Goal: Task Accomplishment & Management: Use online tool/utility

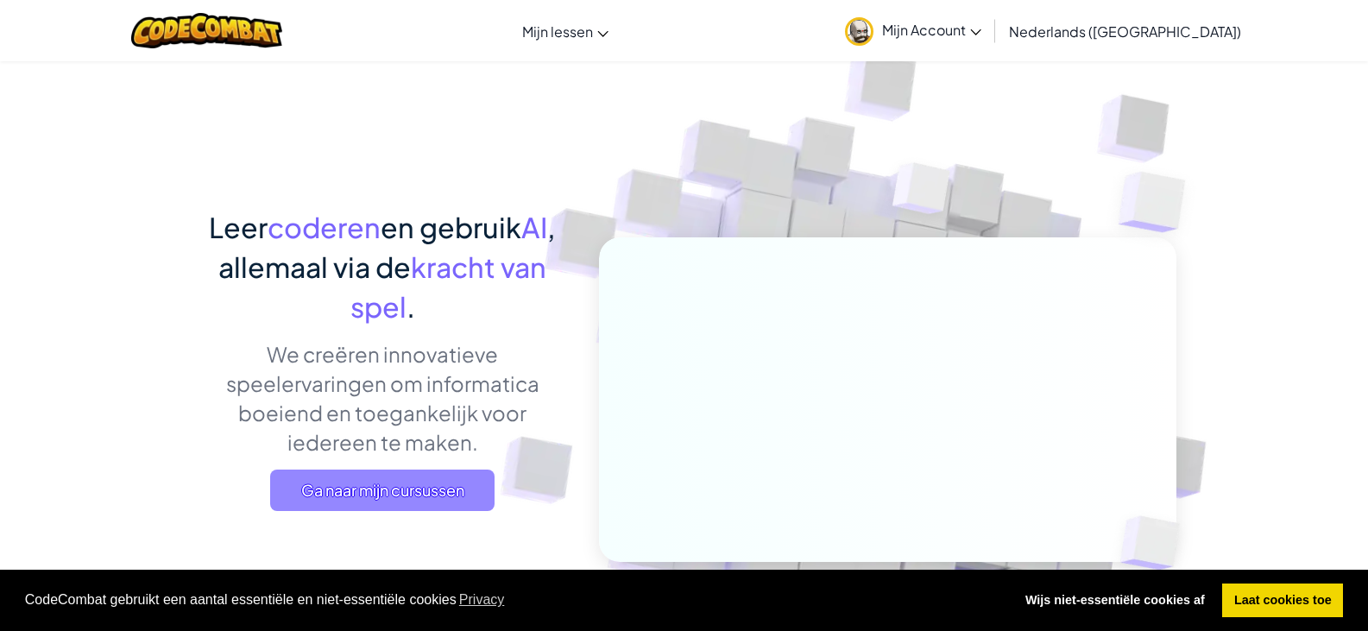
click at [429, 490] on span "Ga naar mijn cursussen" at bounding box center [382, 489] width 224 height 41
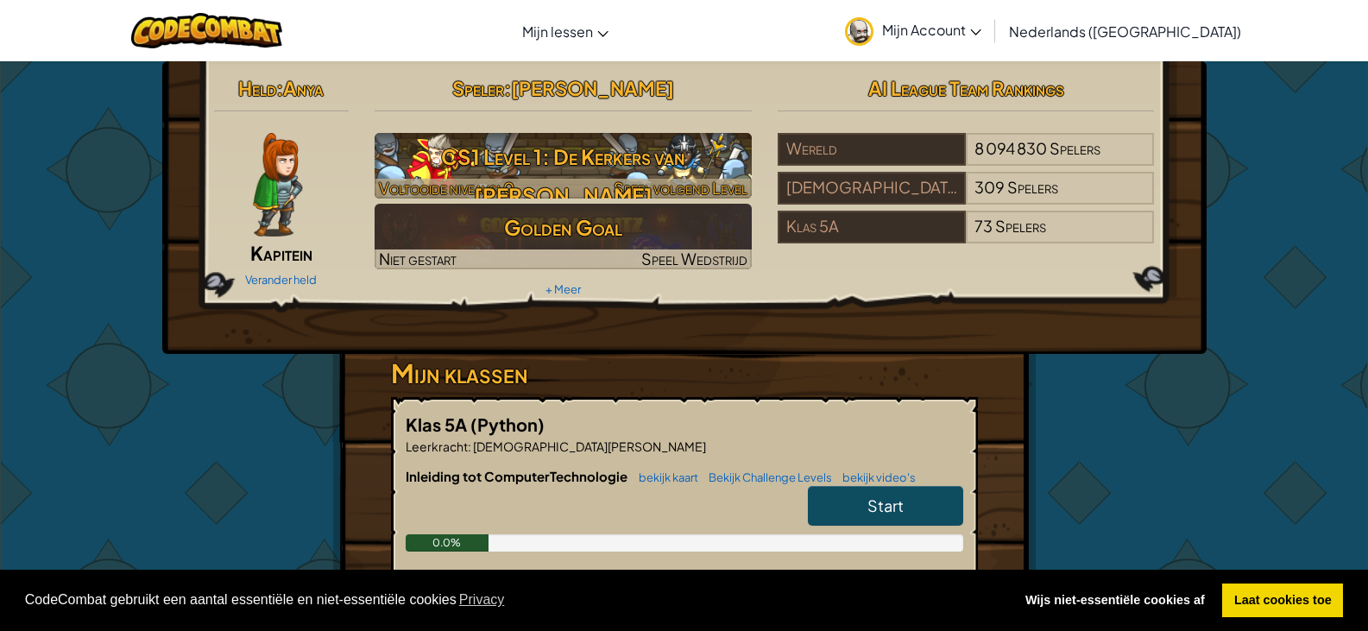
click at [594, 165] on h3 "CS1 Level 1: De Kerkers van [PERSON_NAME]" at bounding box center [563, 176] width 377 height 78
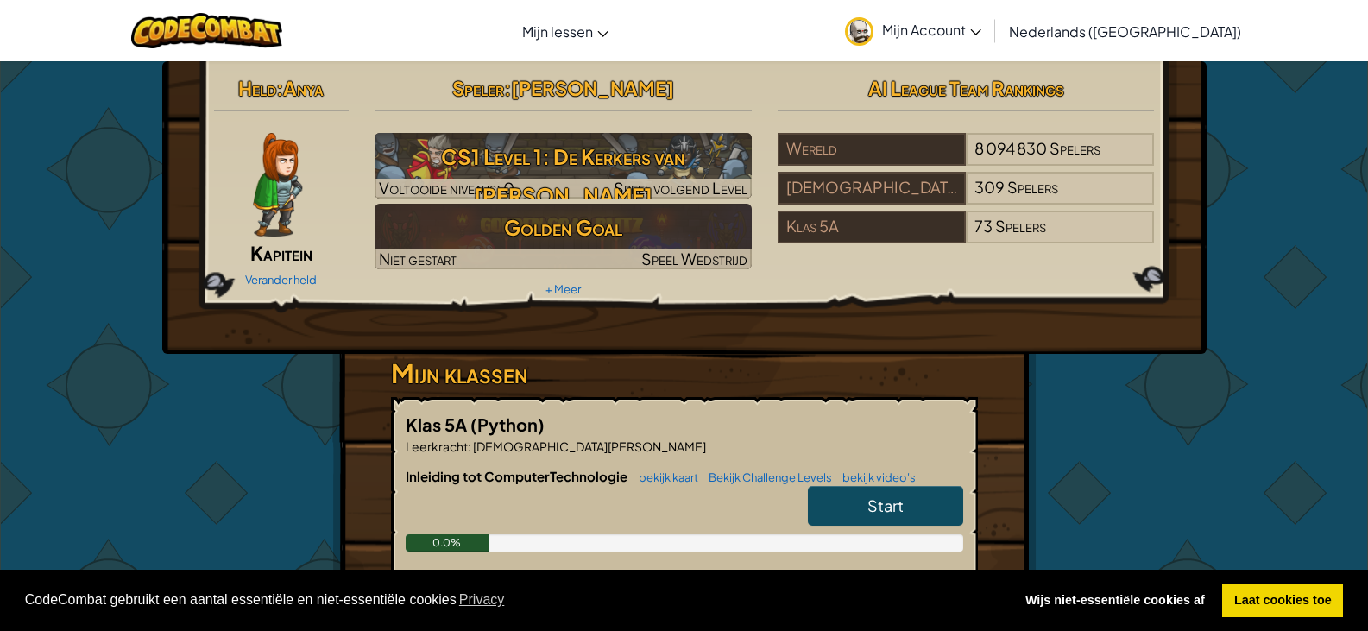
select select "nl-[GEOGRAPHIC_DATA]"
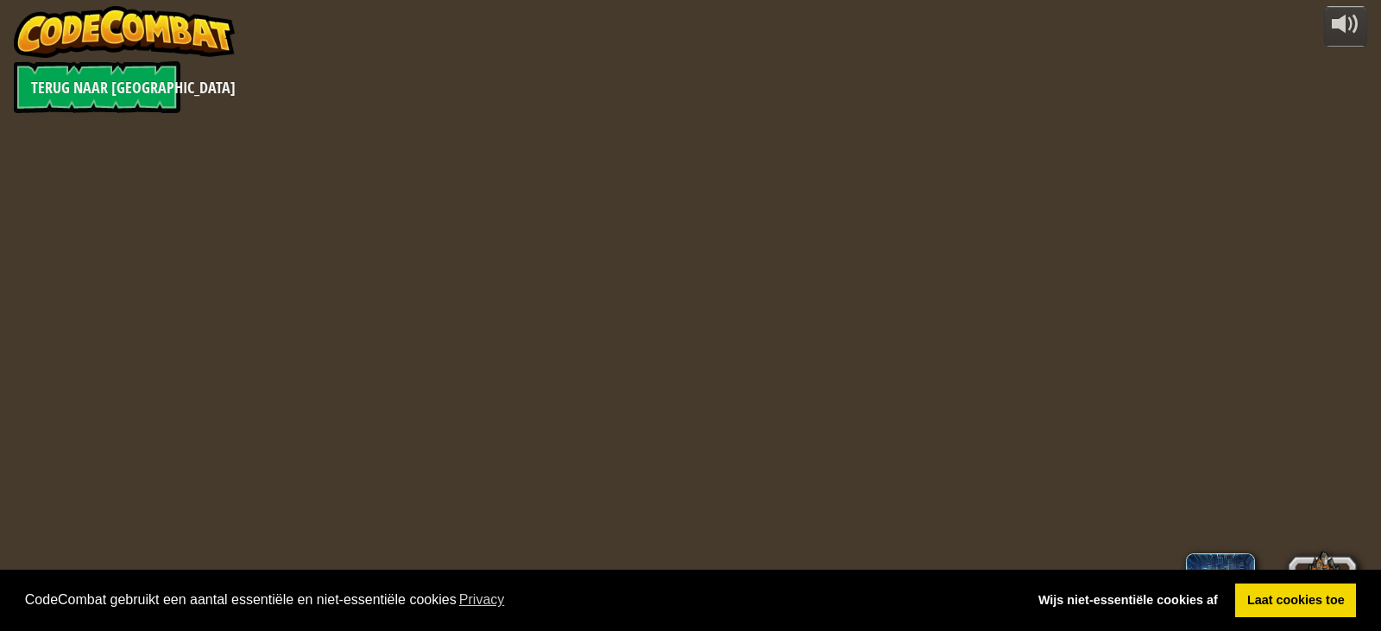
select select "nl-[GEOGRAPHIC_DATA]"
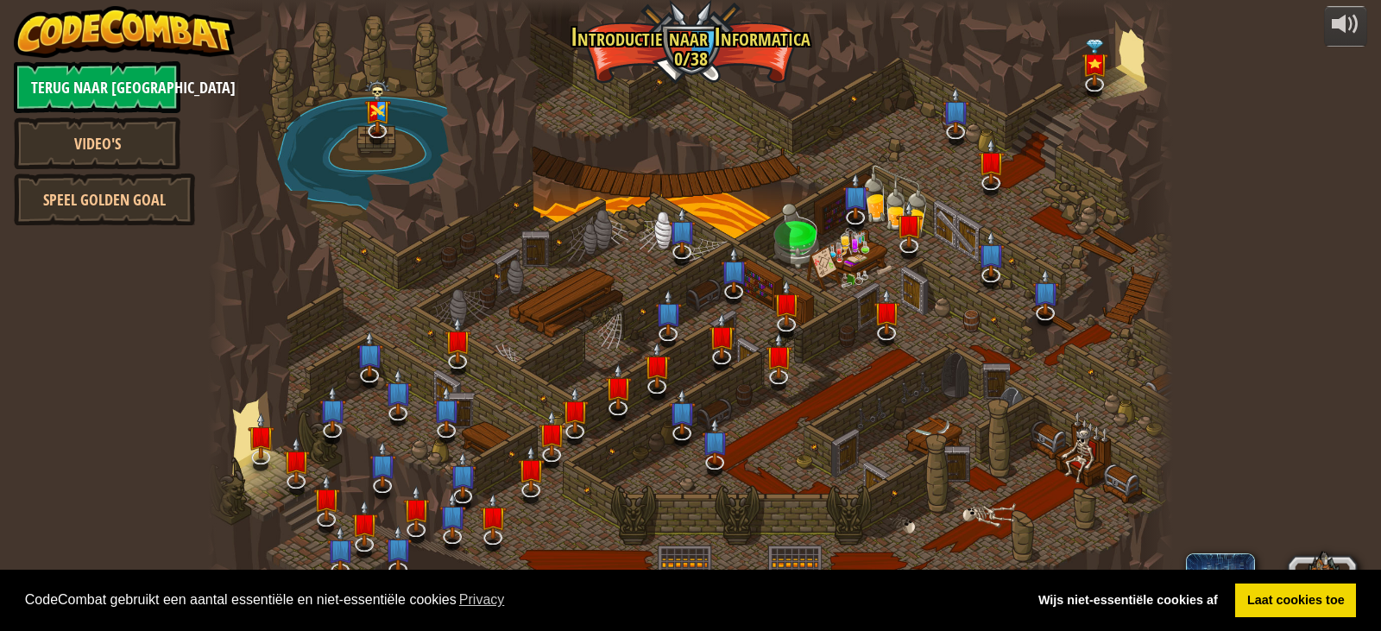
select select "nl-[GEOGRAPHIC_DATA]"
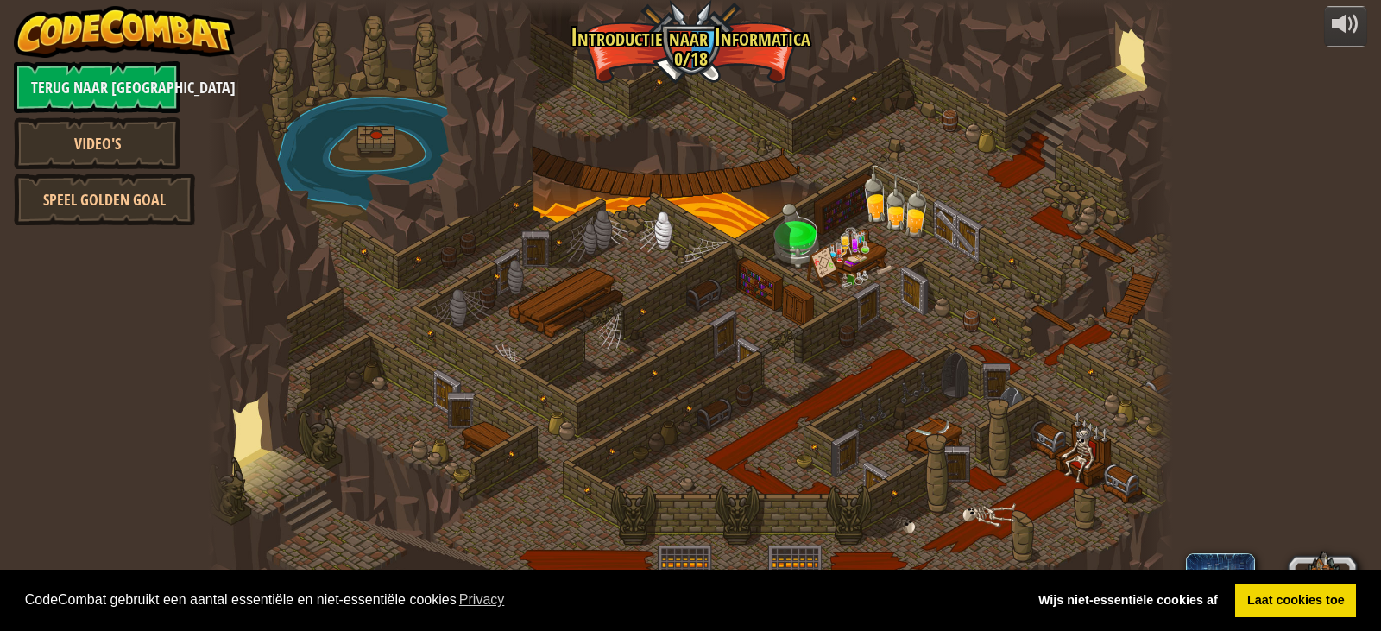
select select "nl-[GEOGRAPHIC_DATA]"
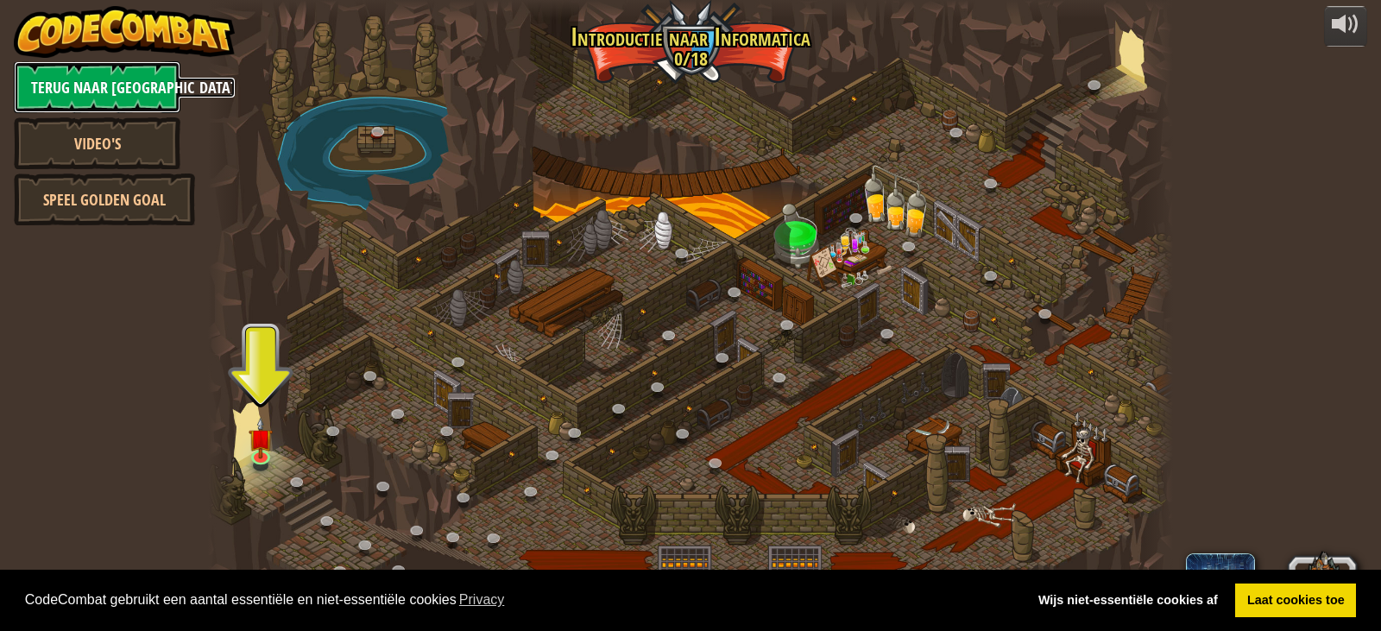
click at [118, 75] on link "Terug naar [GEOGRAPHIC_DATA]" at bounding box center [97, 87] width 167 height 52
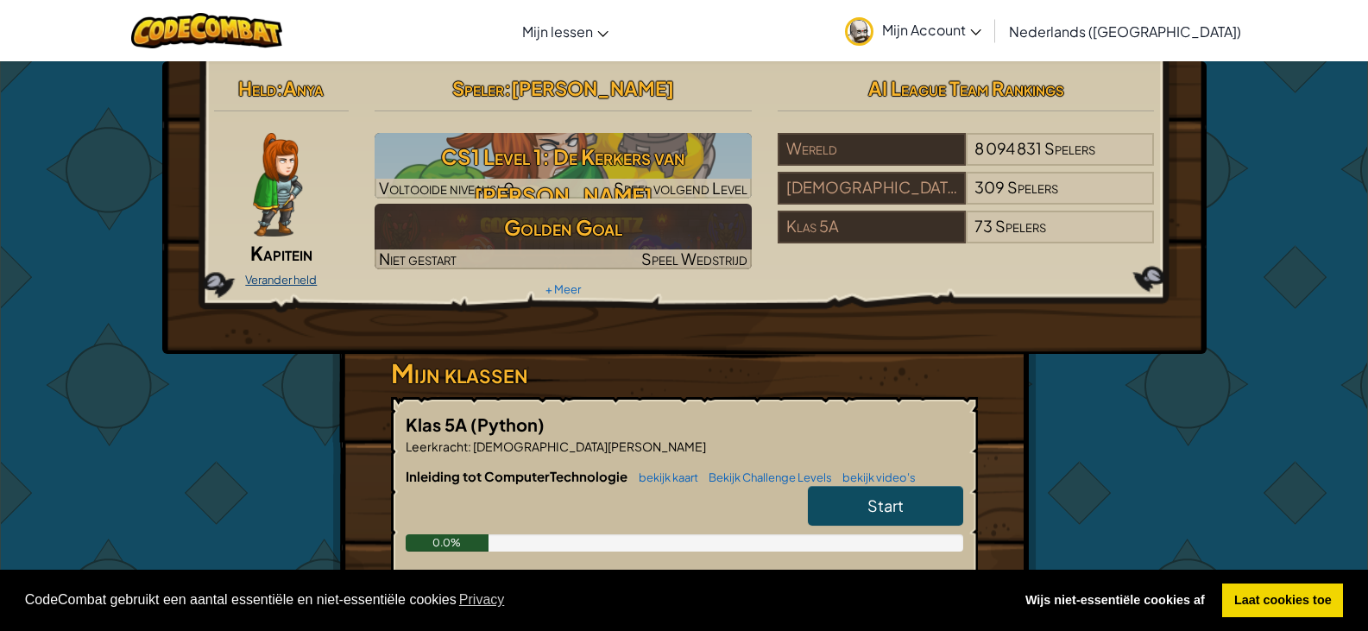
click at [279, 278] on link "Verander held" at bounding box center [281, 280] width 72 height 14
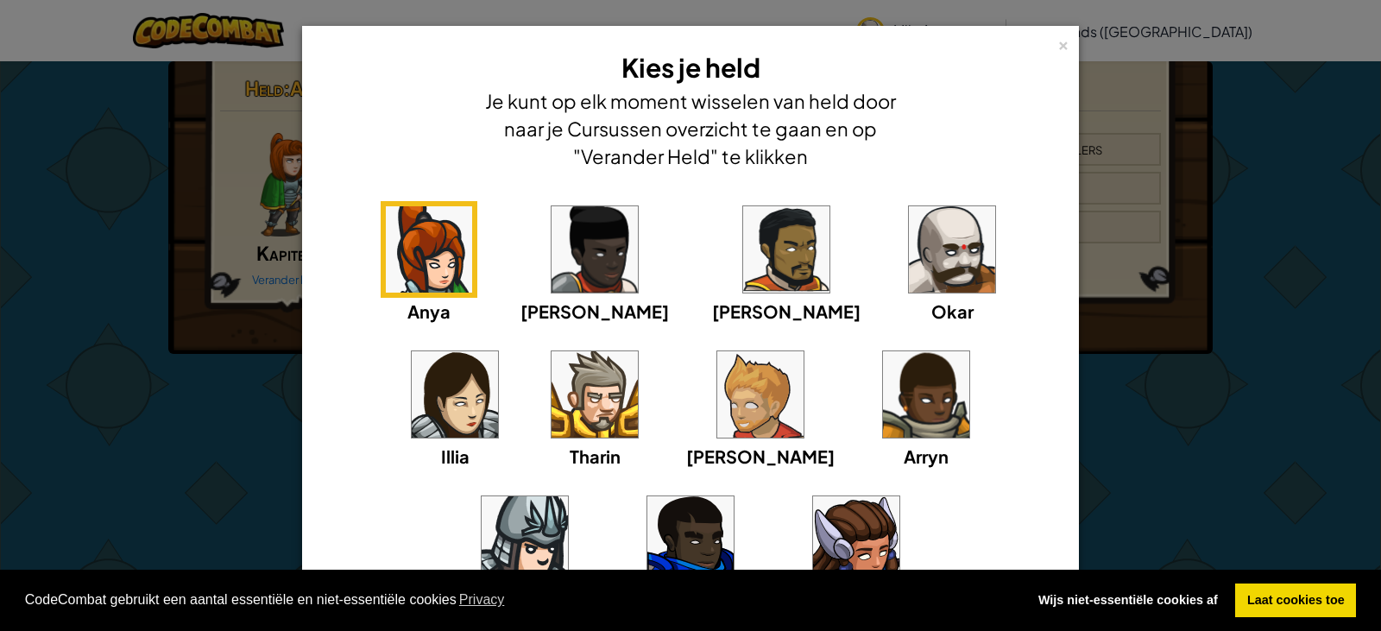
click at [909, 258] on img at bounding box center [952, 249] width 86 height 86
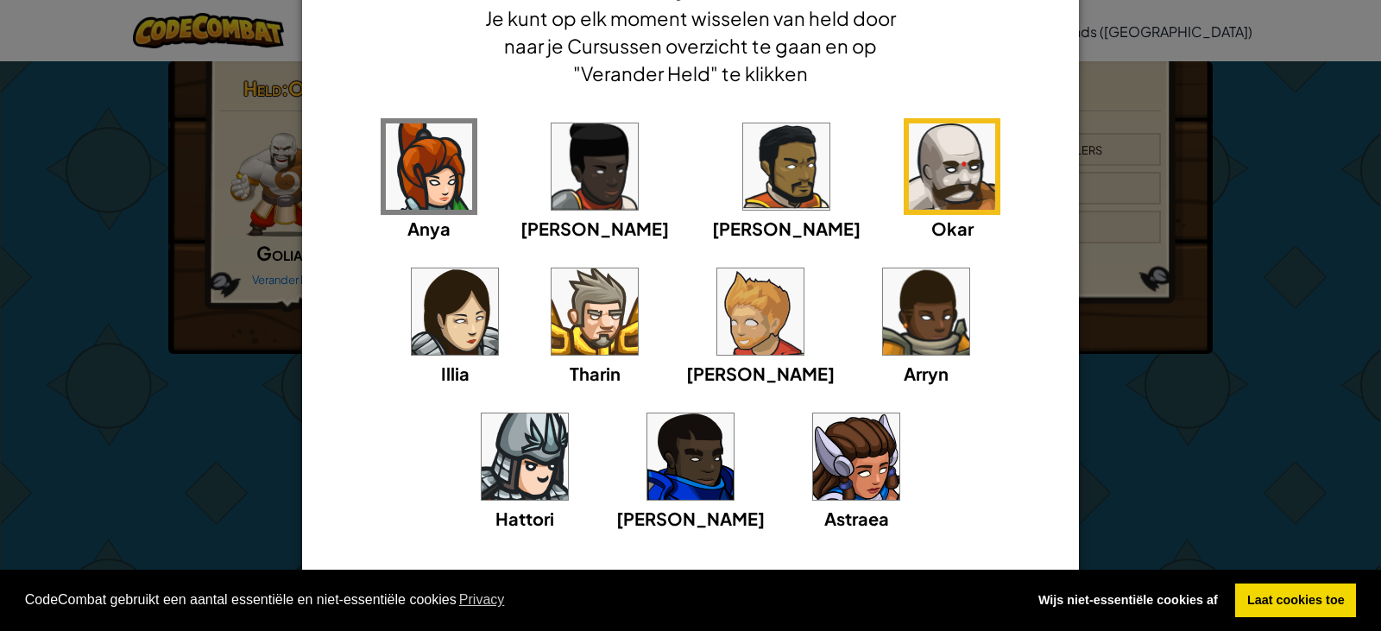
scroll to position [141, 0]
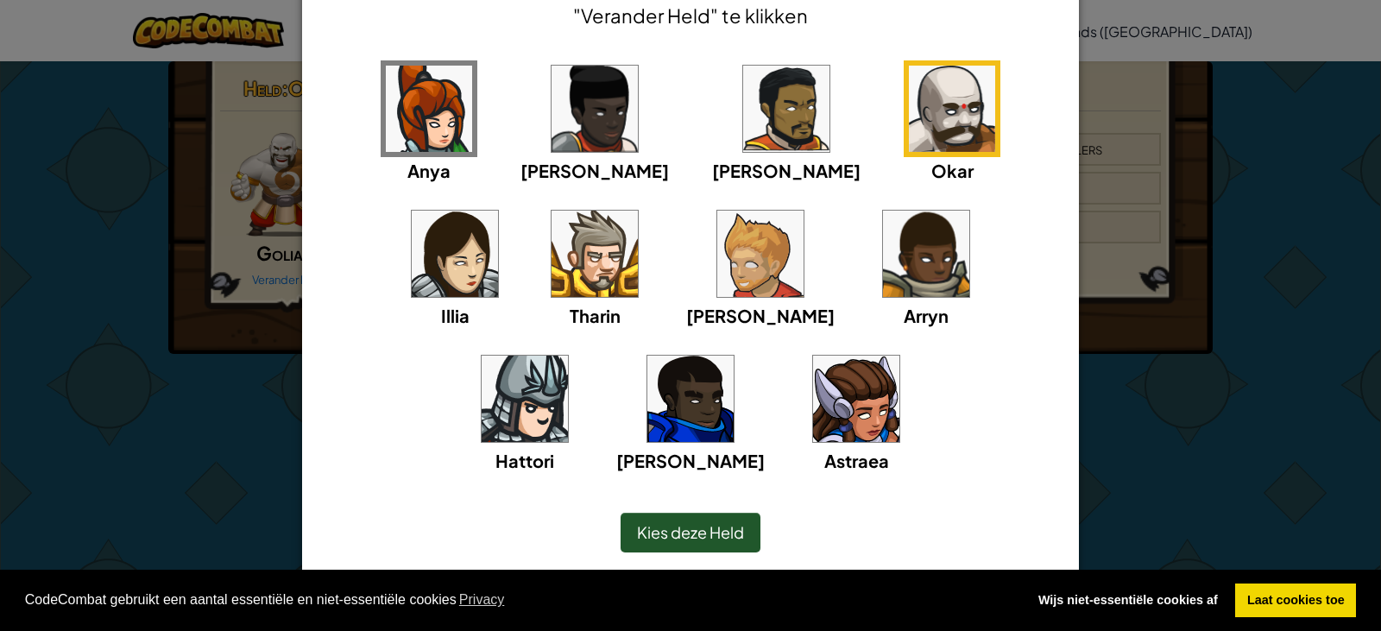
click at [696, 530] on span "Kies deze Held" at bounding box center [690, 532] width 107 height 20
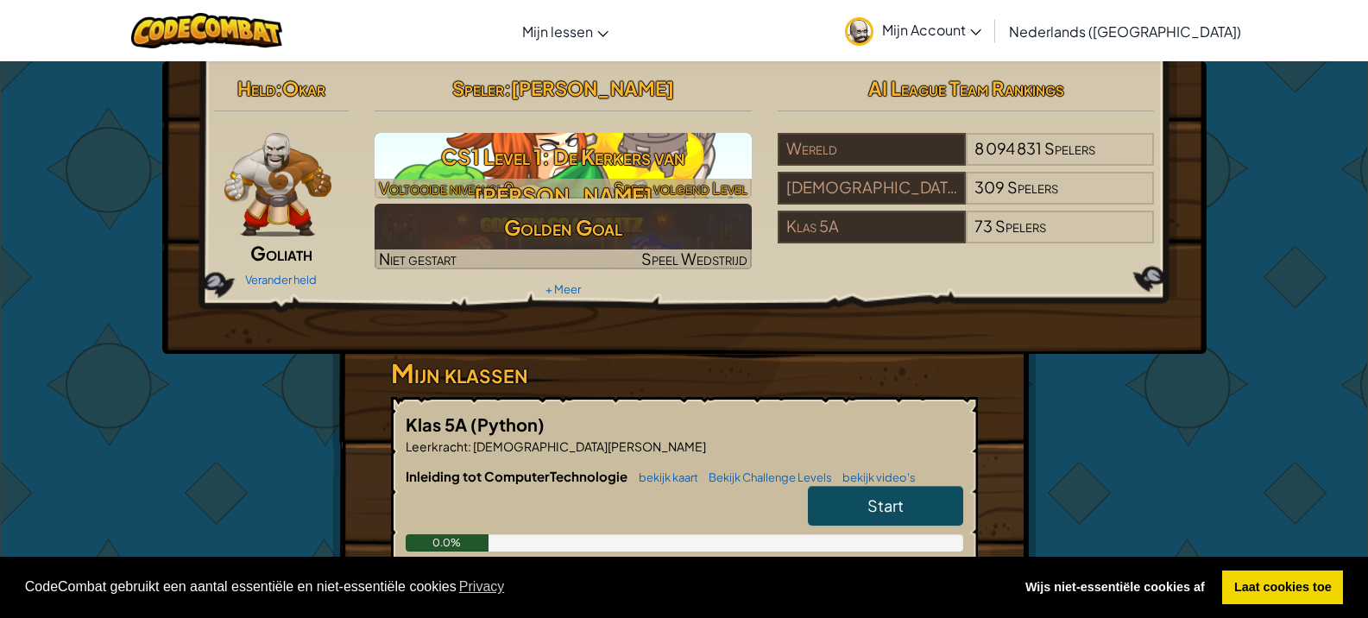
click at [590, 166] on h3 "CS1 Level 1: De Kerkers van [PERSON_NAME]" at bounding box center [563, 176] width 377 height 78
select select "nl-[GEOGRAPHIC_DATA]"
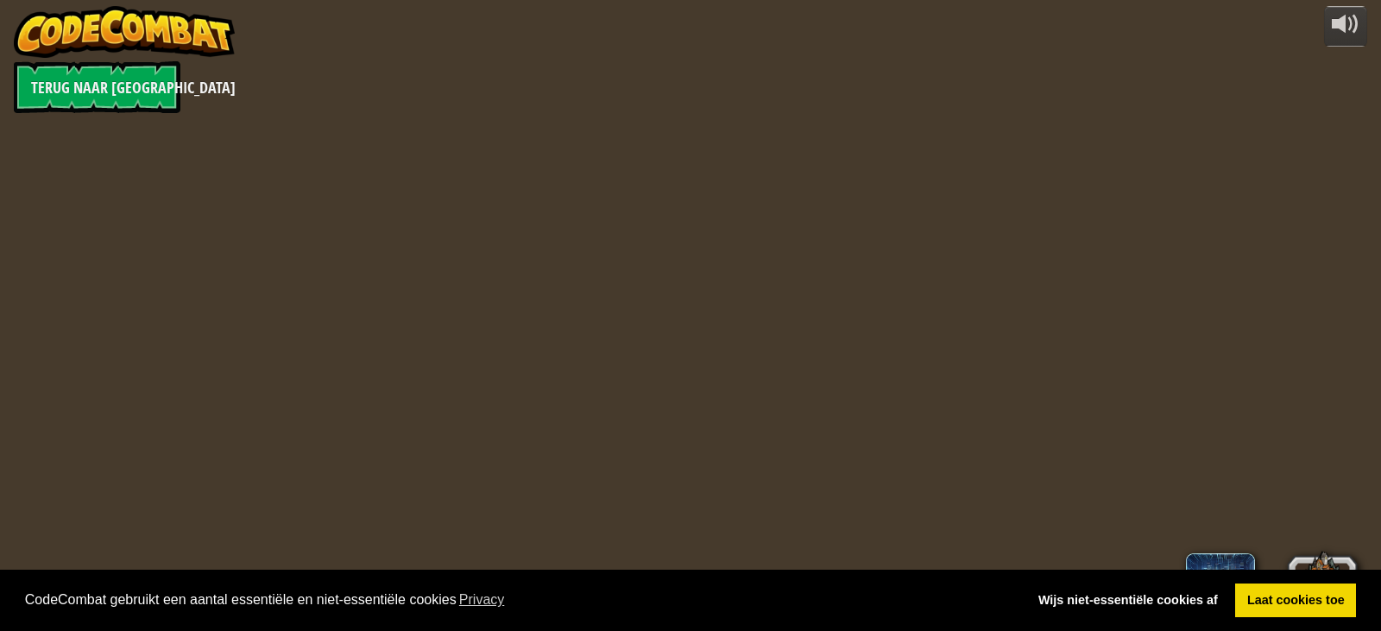
select select "nl-[GEOGRAPHIC_DATA]"
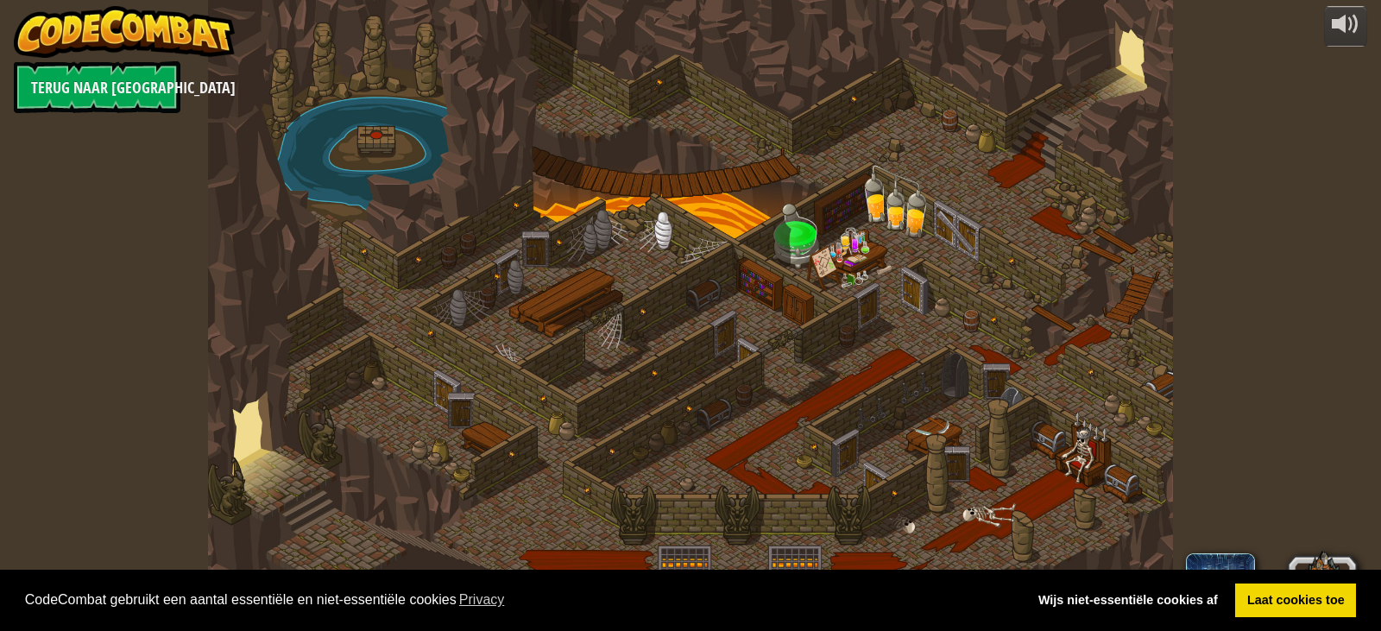
select select "nl-[GEOGRAPHIC_DATA]"
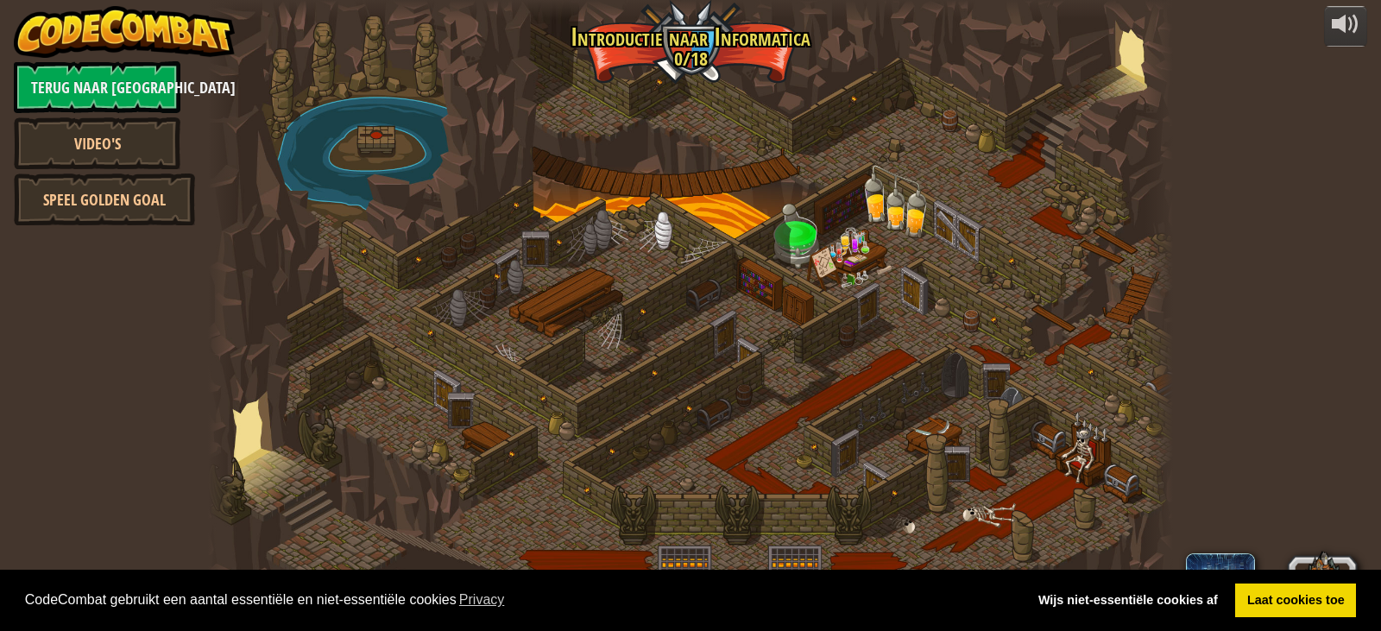
select select "nl-[GEOGRAPHIC_DATA]"
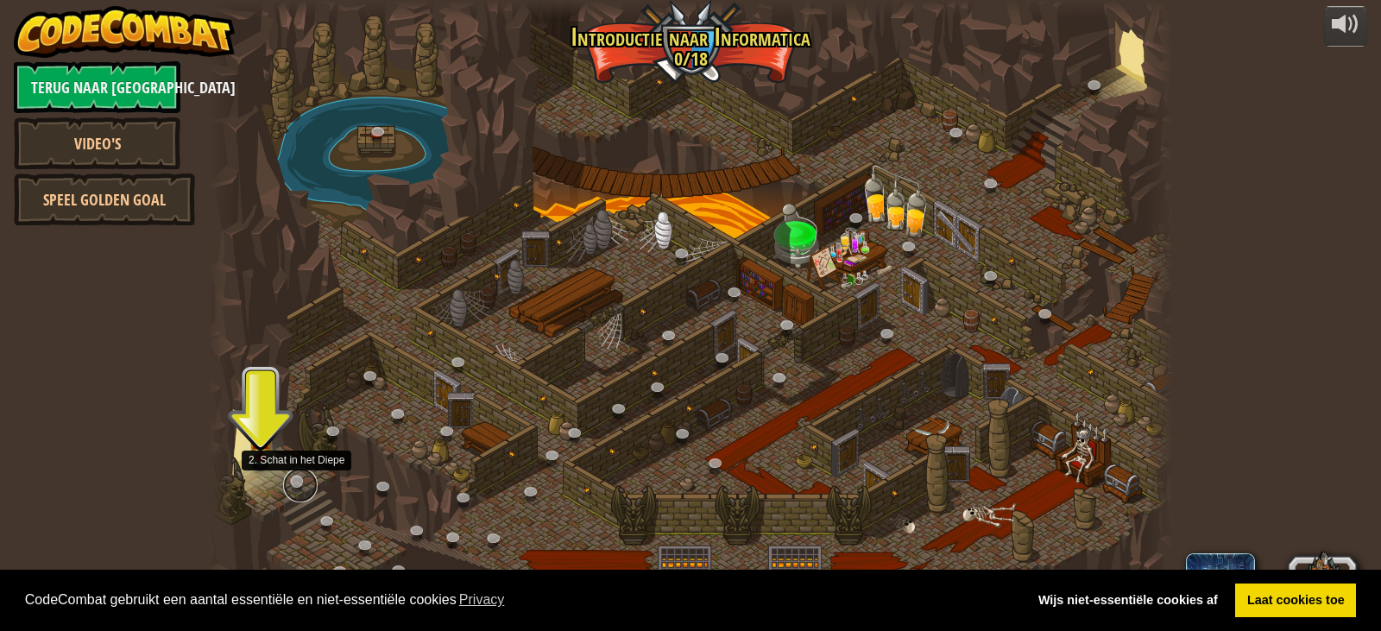
click at [296, 482] on link at bounding box center [300, 485] width 35 height 35
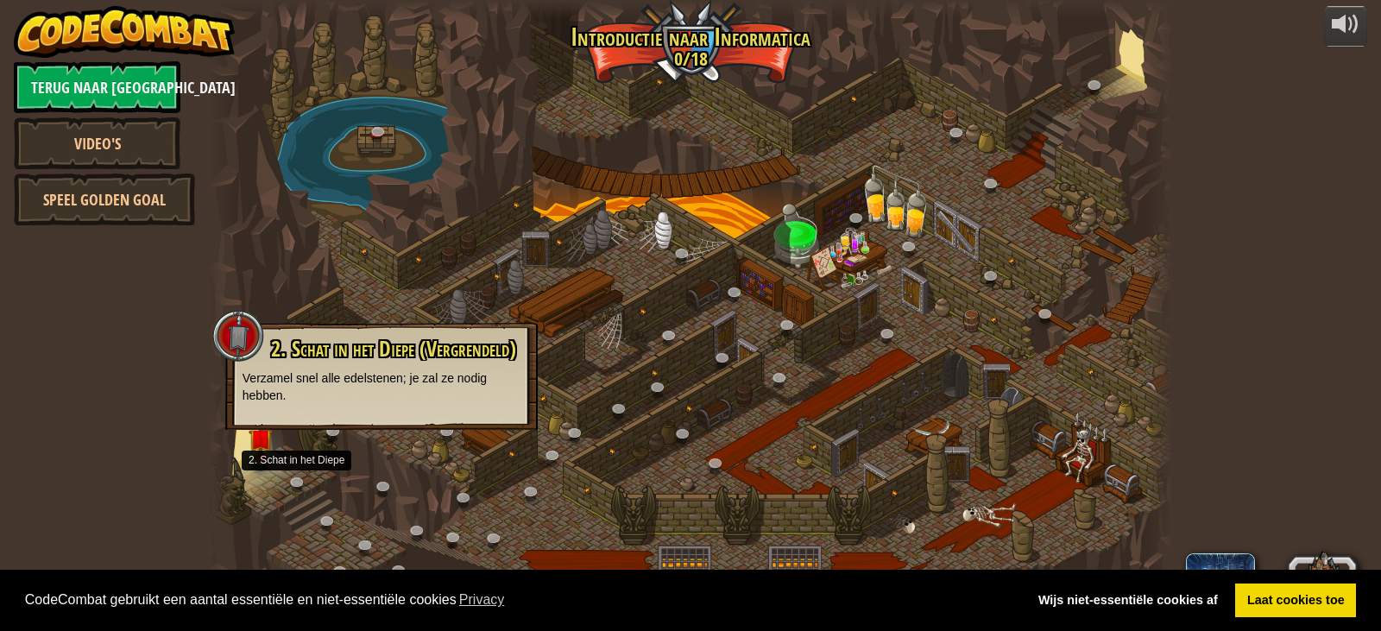
click at [236, 339] on div at bounding box center [238, 336] width 52 height 52
click at [257, 462] on link at bounding box center [262, 455] width 35 height 35
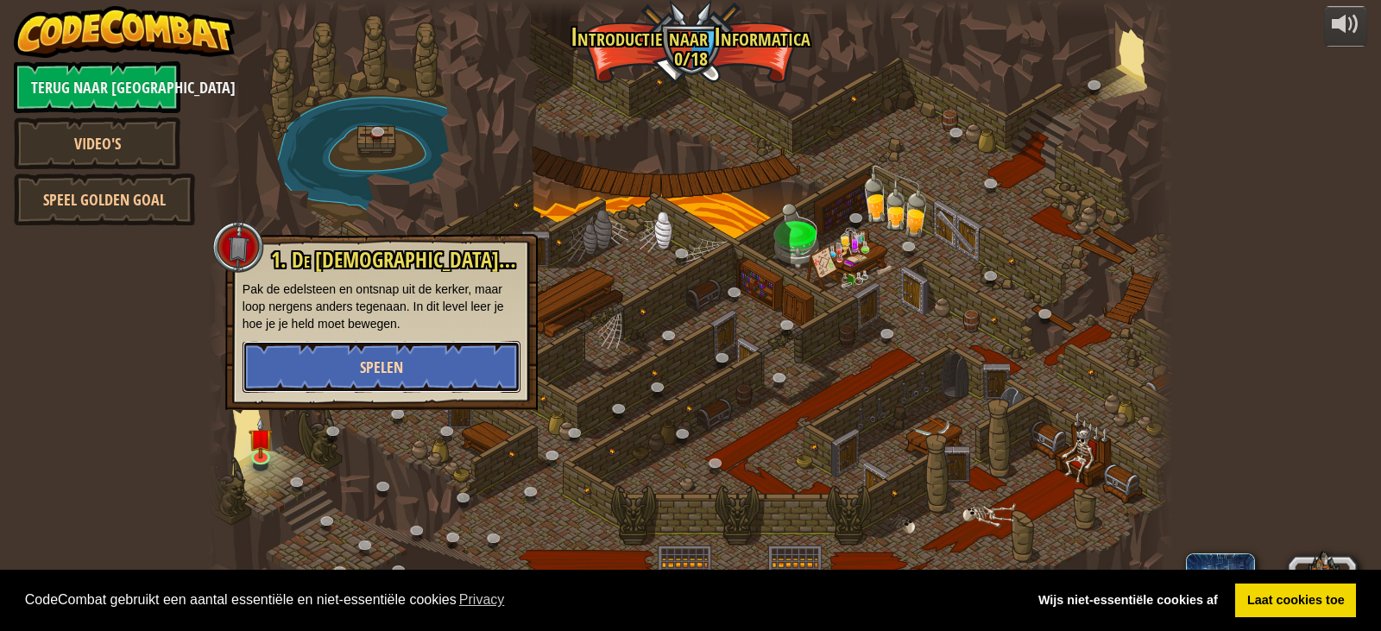
click at [373, 368] on span "Spelen" at bounding box center [381, 367] width 43 height 22
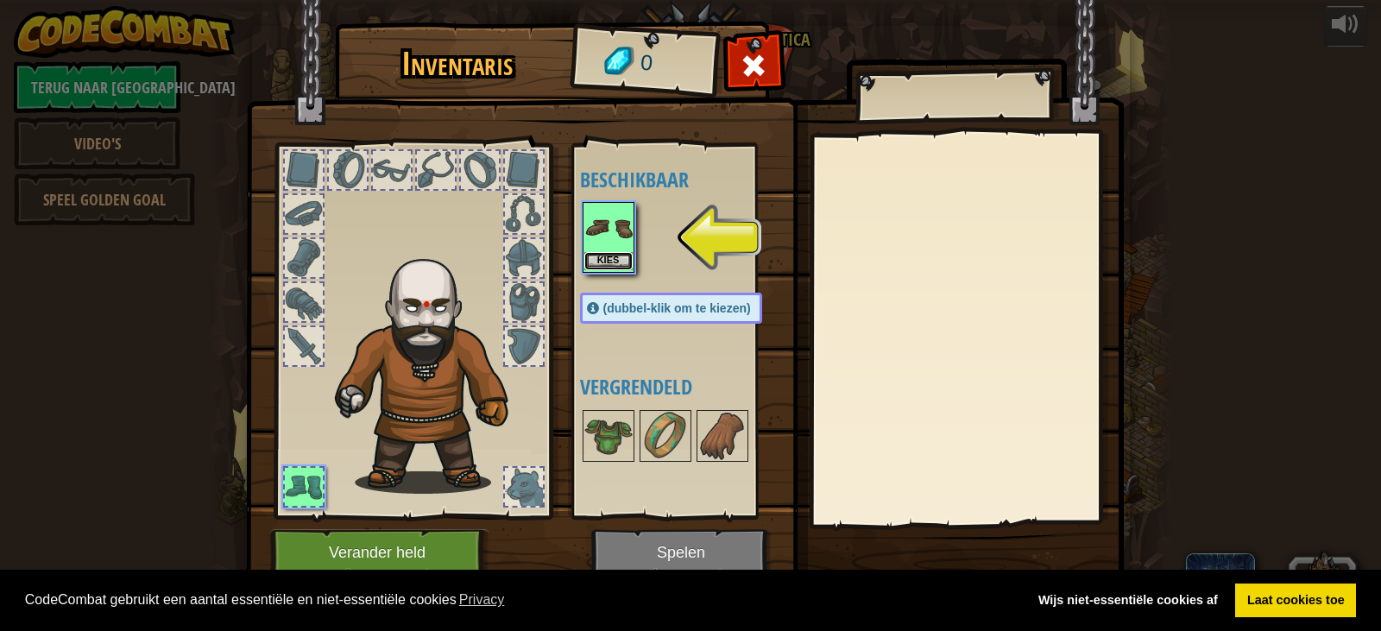
click at [620, 256] on button "Kies" at bounding box center [608, 261] width 48 height 18
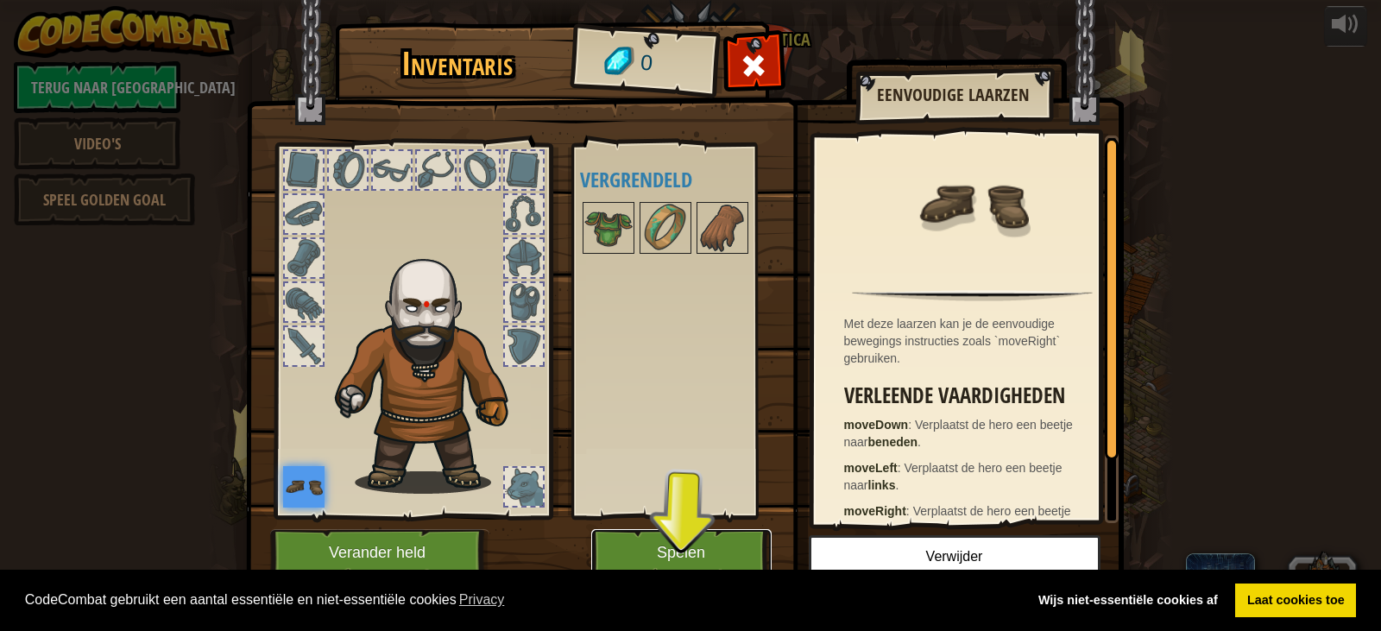
click at [718, 559] on button "Spelen" at bounding box center [681, 552] width 180 height 47
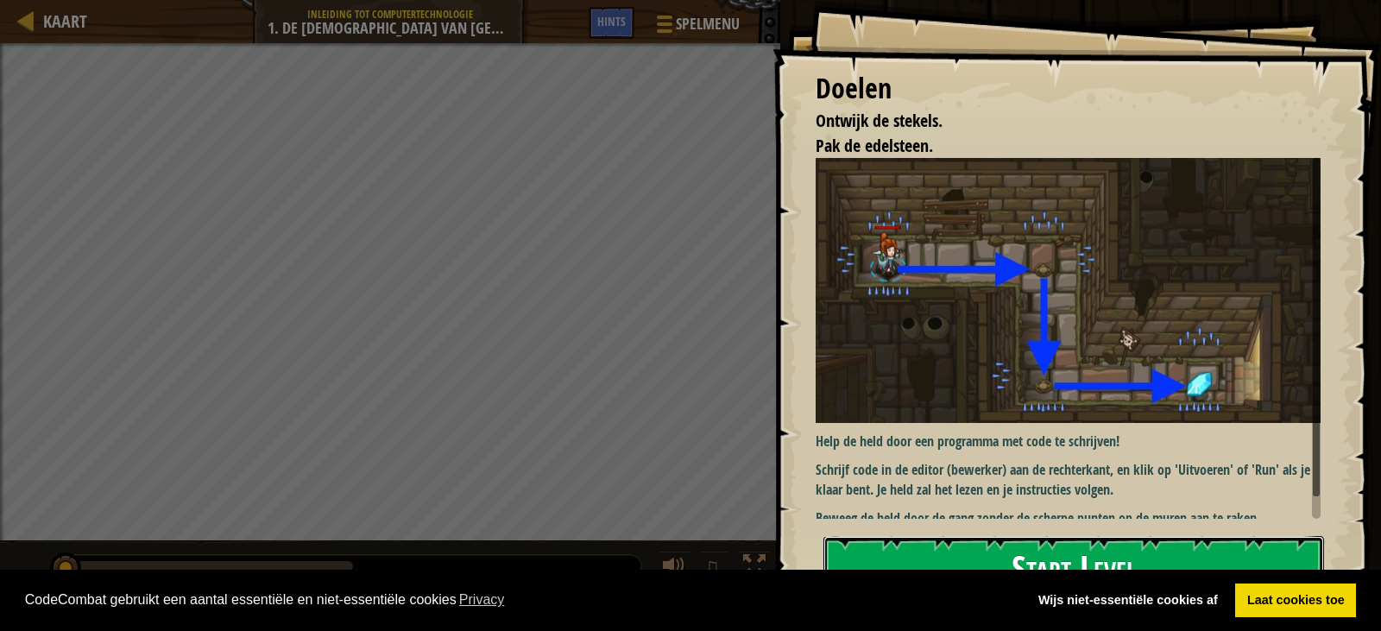
click at [1174, 551] on button "Start Level" at bounding box center [1073, 570] width 501 height 68
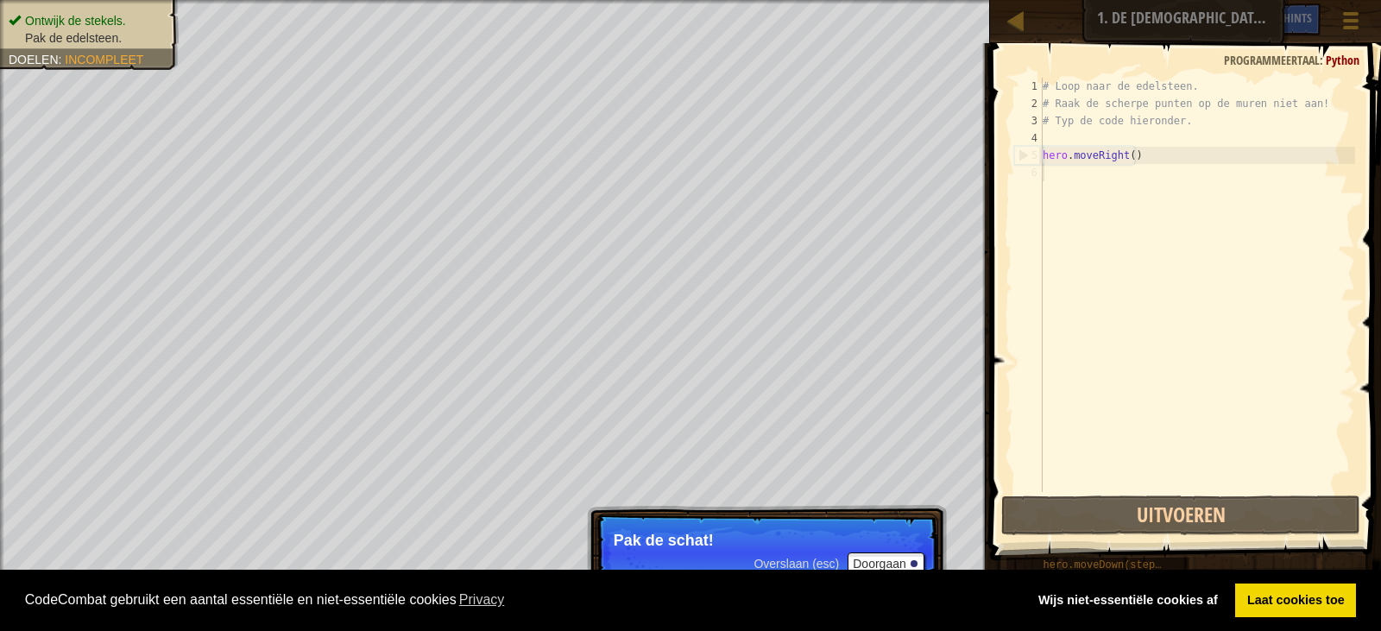
click at [1048, 167] on div "# Loop naar de edelsteen. # Raak de scherpe punten op de muren niet aan! # Typ …" at bounding box center [1197, 302] width 316 height 449
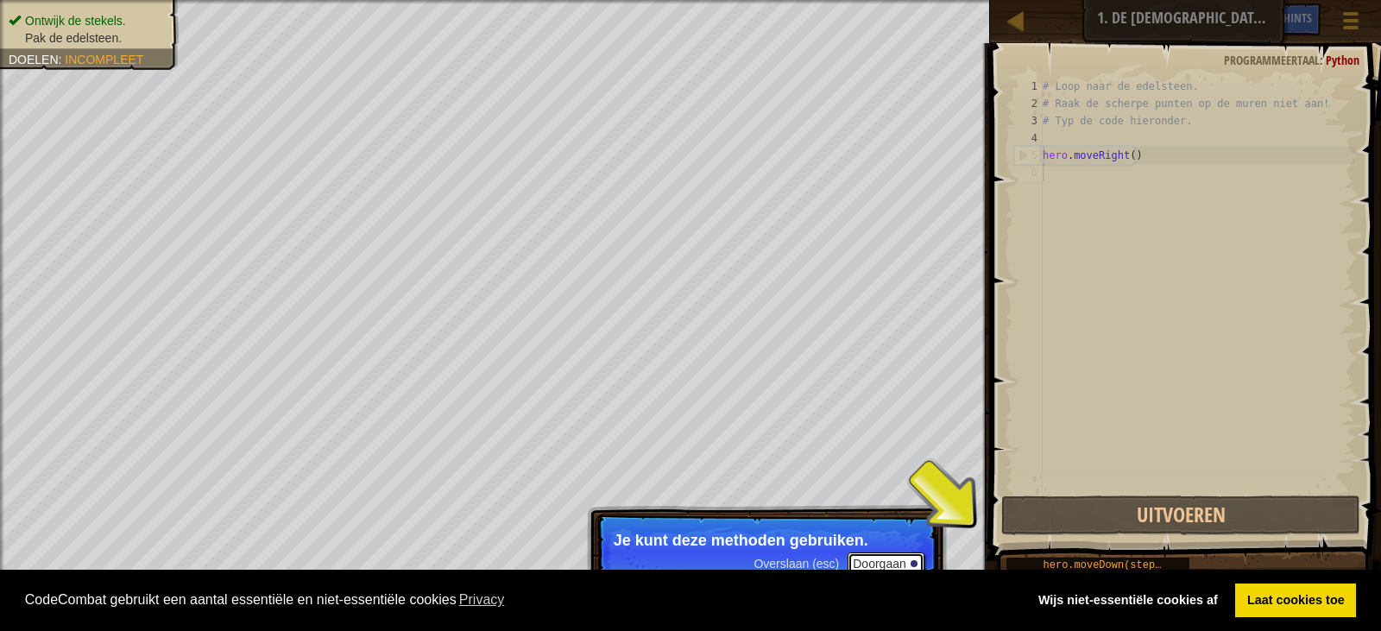
click at [886, 553] on button "Doorgaan" at bounding box center [885, 563] width 77 height 22
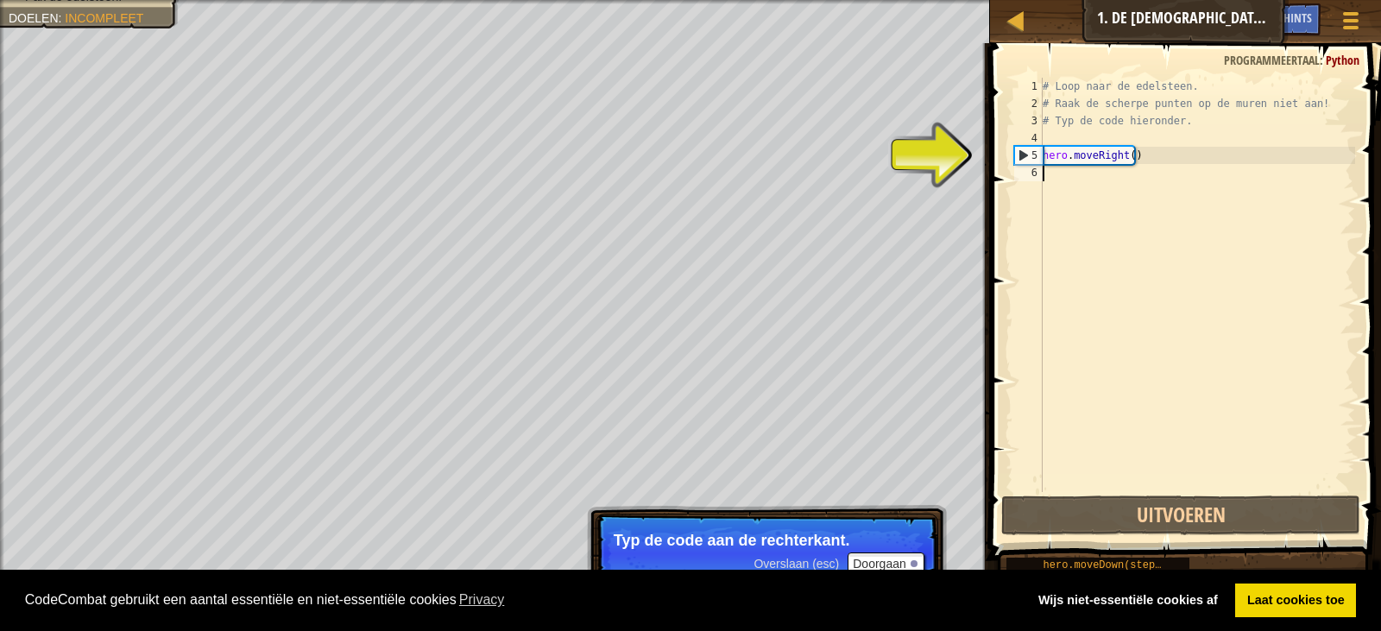
click at [1051, 175] on div "# Loop naar de edelsteen. # Raak de scherpe punten op de muren niet aan! # Typ …" at bounding box center [1197, 302] width 316 height 449
type textarea "h"
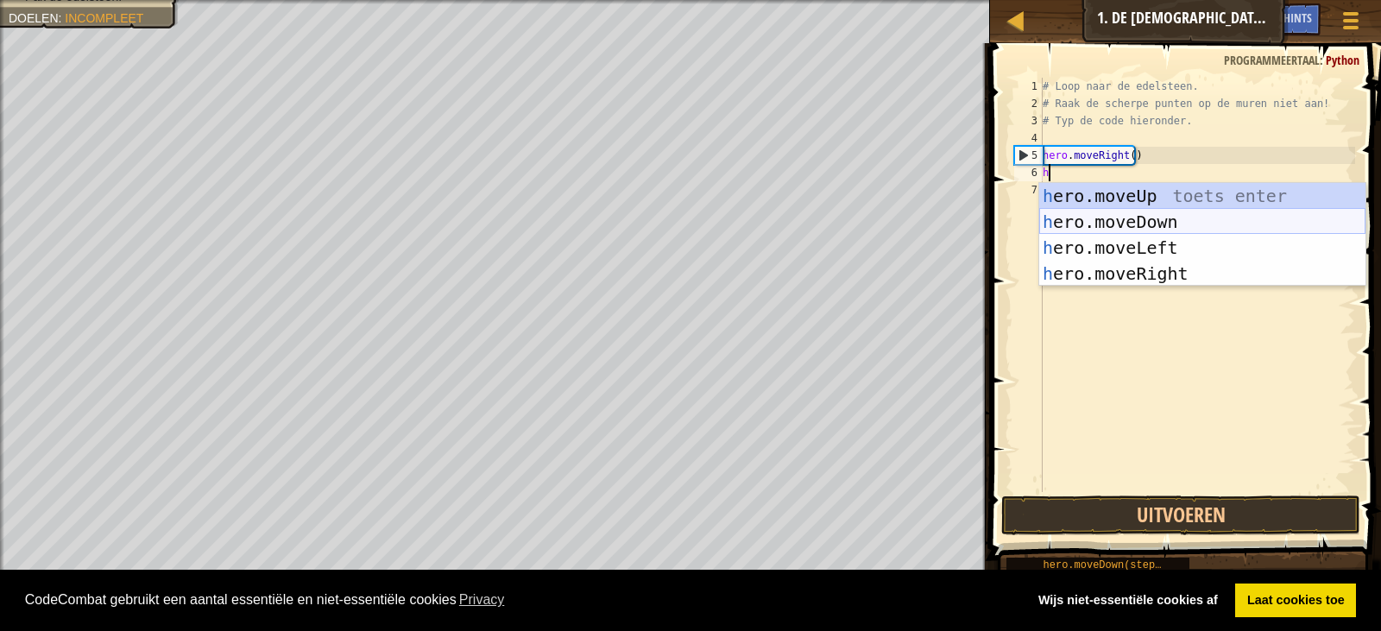
click at [1121, 221] on div "h ero.moveUp toets enter h ero.moveDown toets enter h ero.moveLeft toets enter …" at bounding box center [1202, 260] width 326 height 155
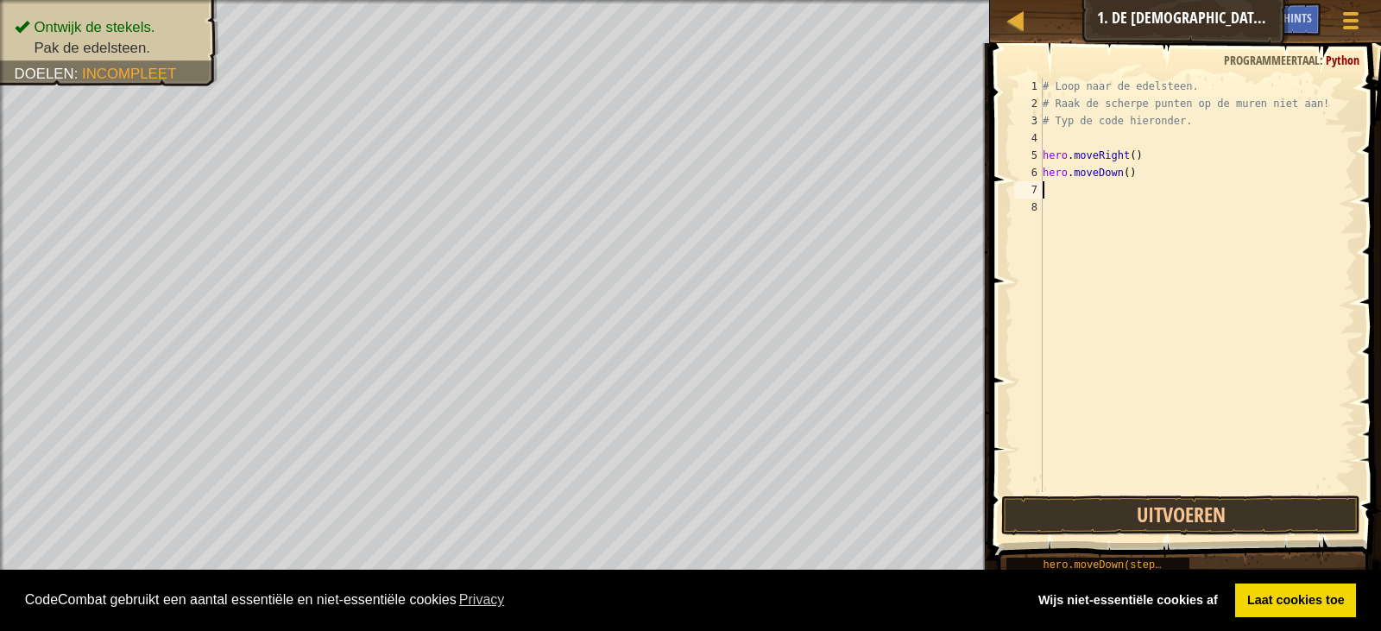
click at [1052, 189] on div "# Loop naar de edelsteen. # Raak de scherpe punten op de muren niet aan! # Typ …" at bounding box center [1197, 302] width 316 height 449
type textarea "h"
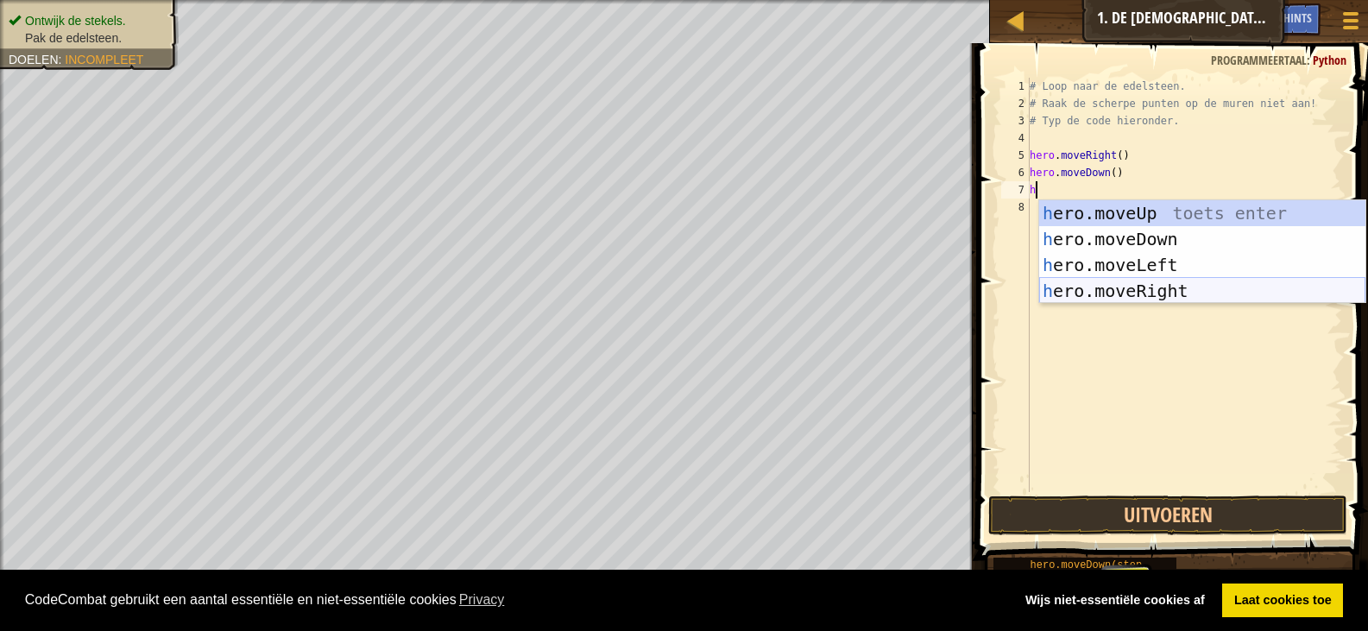
click at [1201, 293] on div "h ero.moveUp toets enter h ero.moveDown toets enter h ero.moveLeft toets enter …" at bounding box center [1202, 277] width 326 height 155
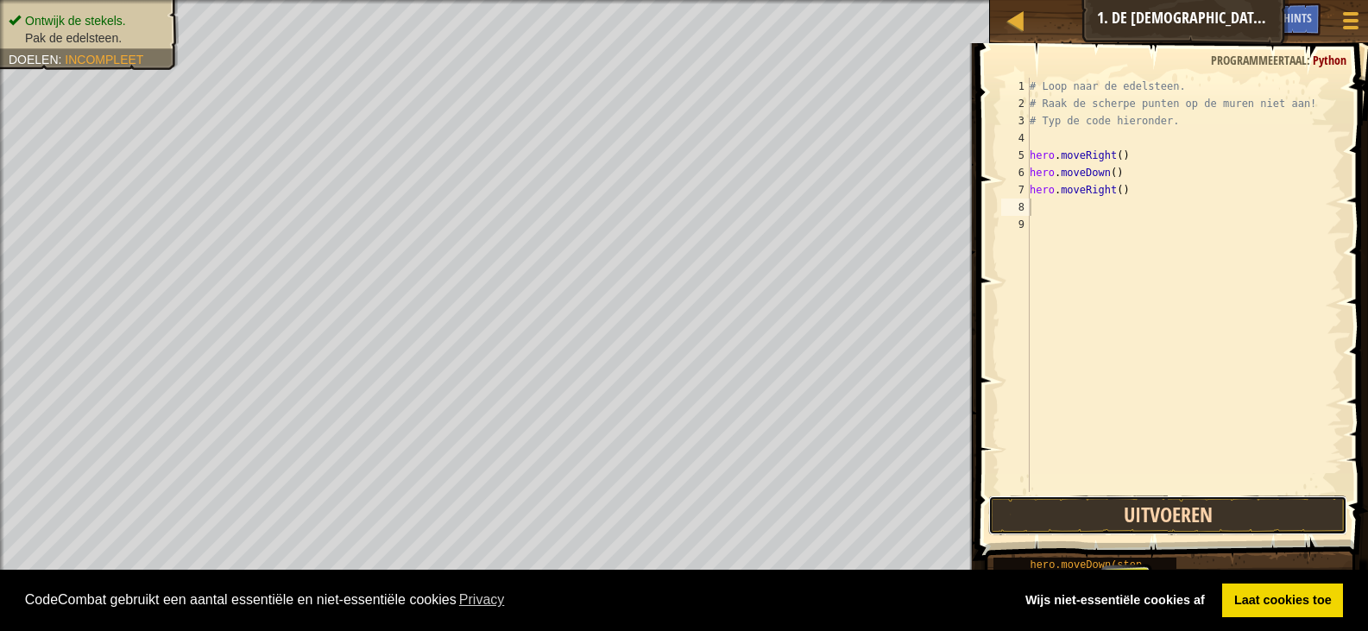
click at [1222, 507] on button "Uitvoeren" at bounding box center [1167, 515] width 359 height 40
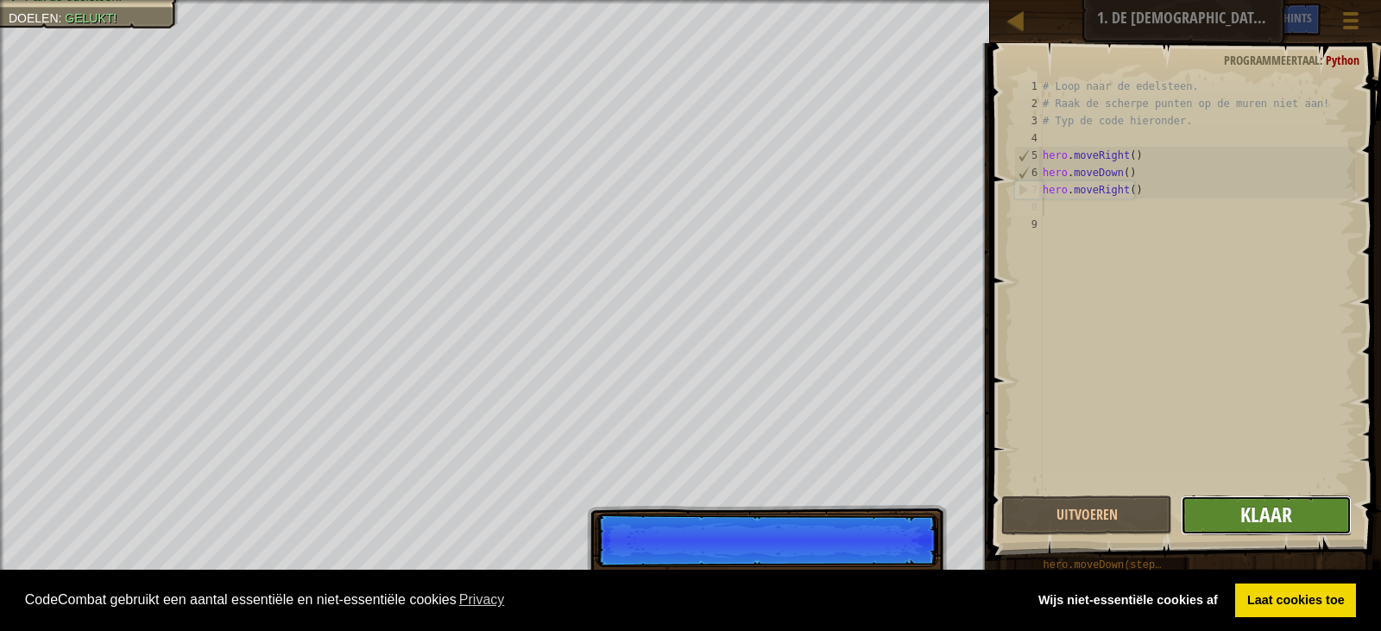
click at [1272, 515] on span "Klaar" at bounding box center [1266, 515] width 52 height 28
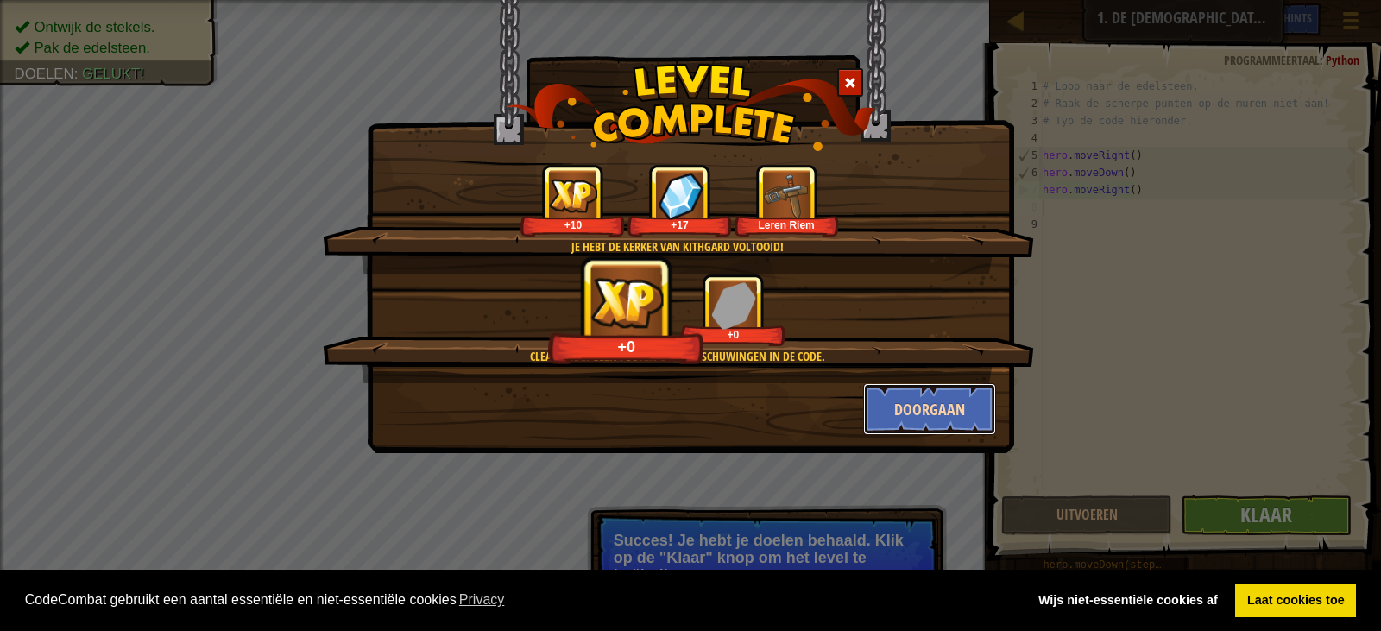
click at [931, 407] on button "Doorgaan" at bounding box center [930, 409] width 134 height 52
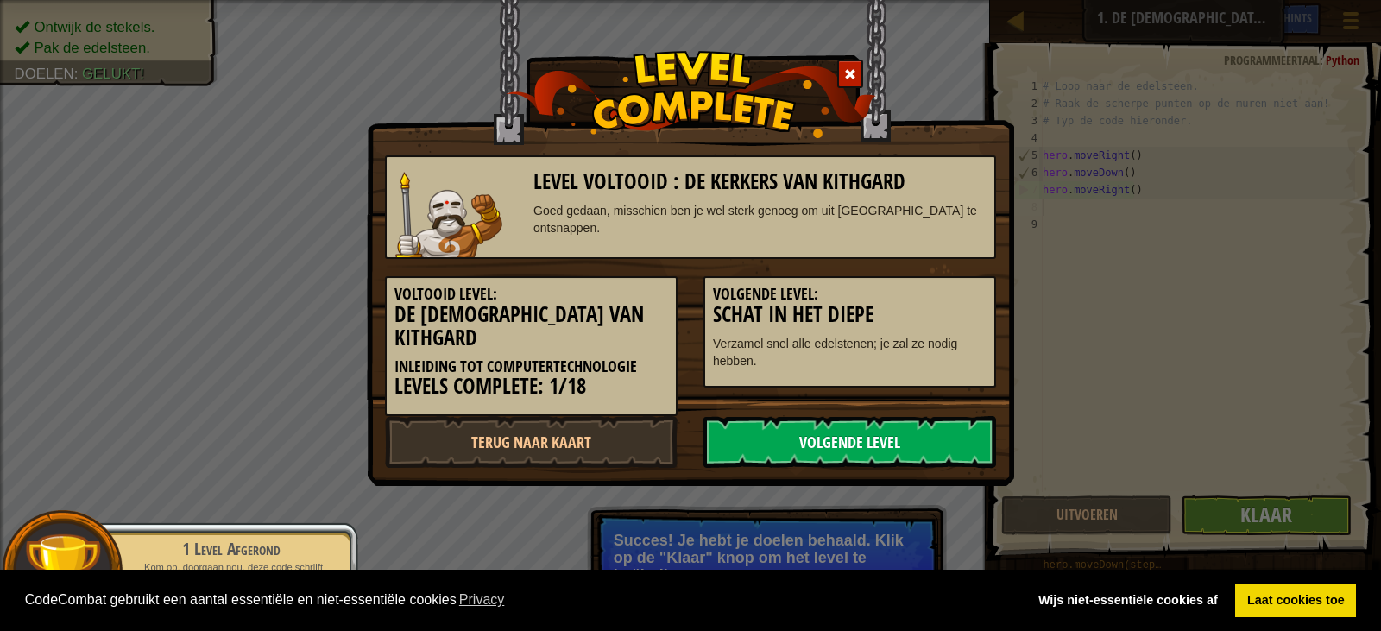
click at [916, 422] on link "Volgende Level" at bounding box center [849, 442] width 293 height 52
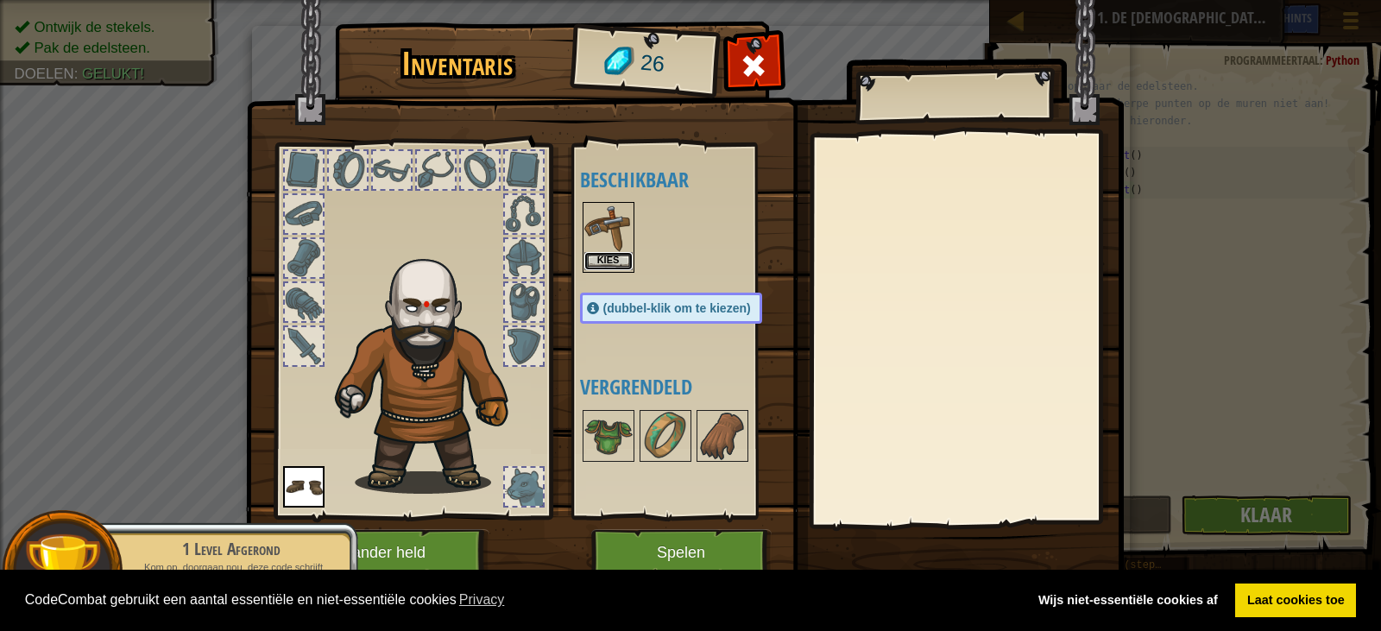
click at [607, 255] on button "Kies" at bounding box center [608, 261] width 48 height 18
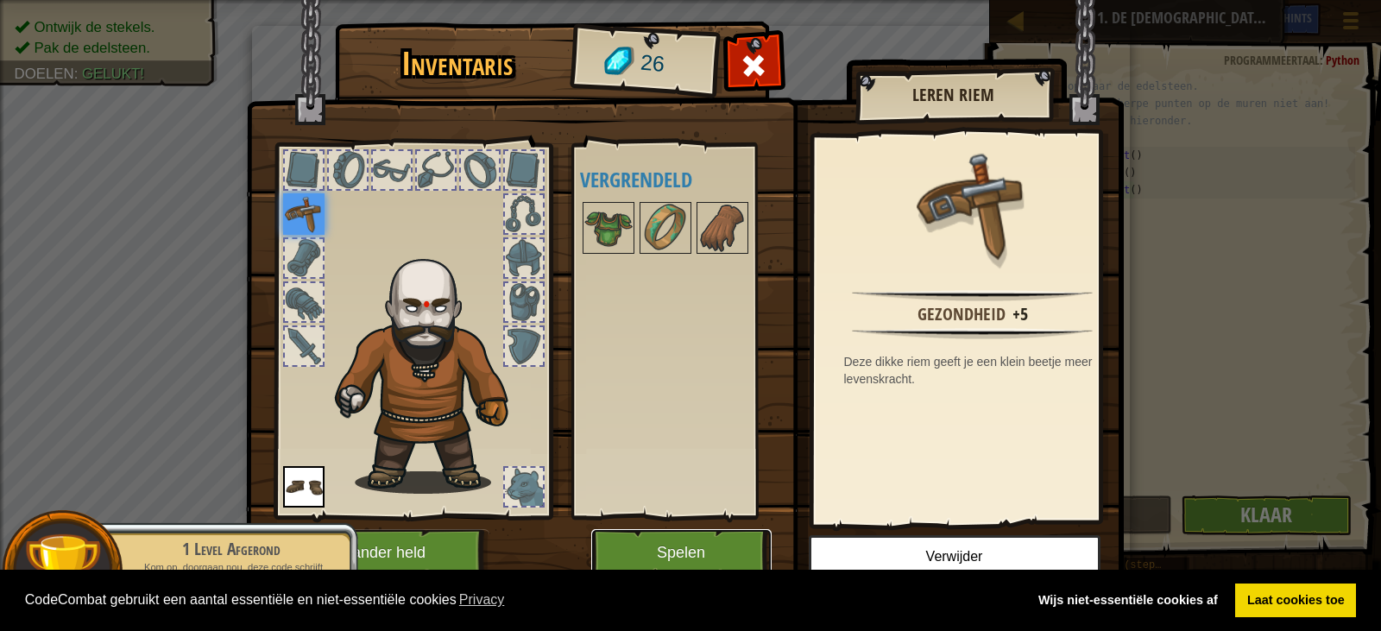
click at [685, 552] on button "Spelen" at bounding box center [681, 552] width 180 height 47
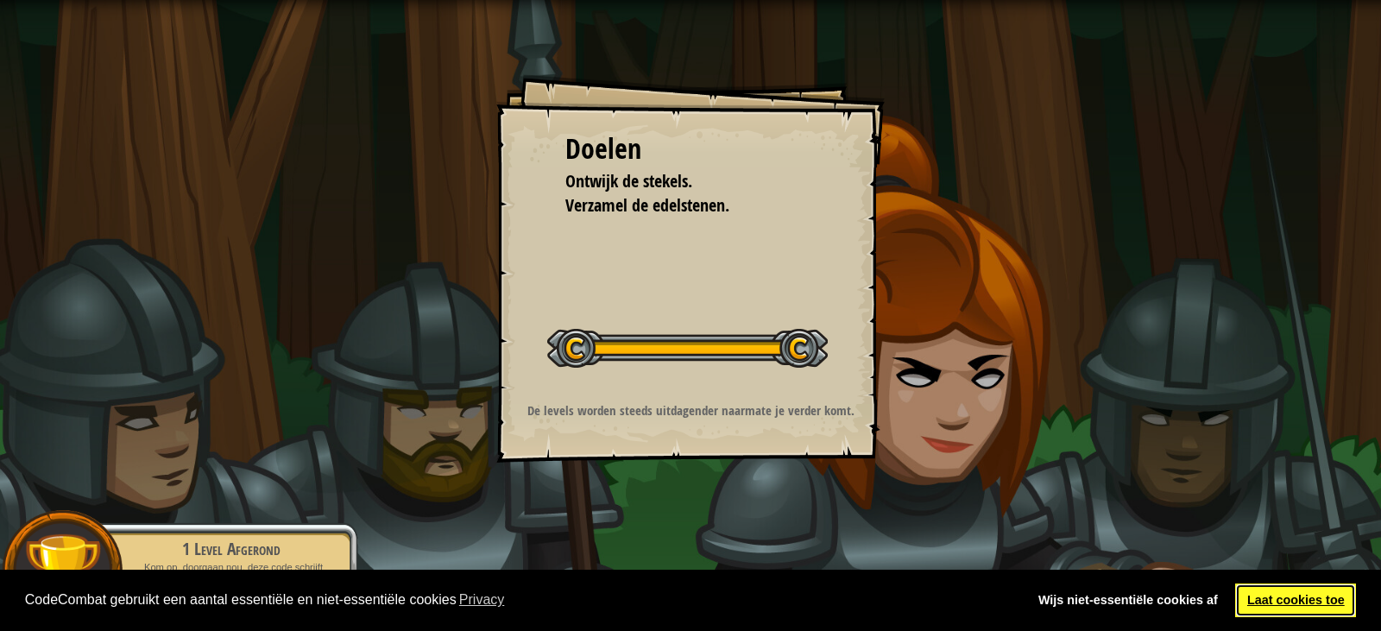
click at [1280, 596] on link "Laat cookies toe" at bounding box center [1295, 600] width 121 height 35
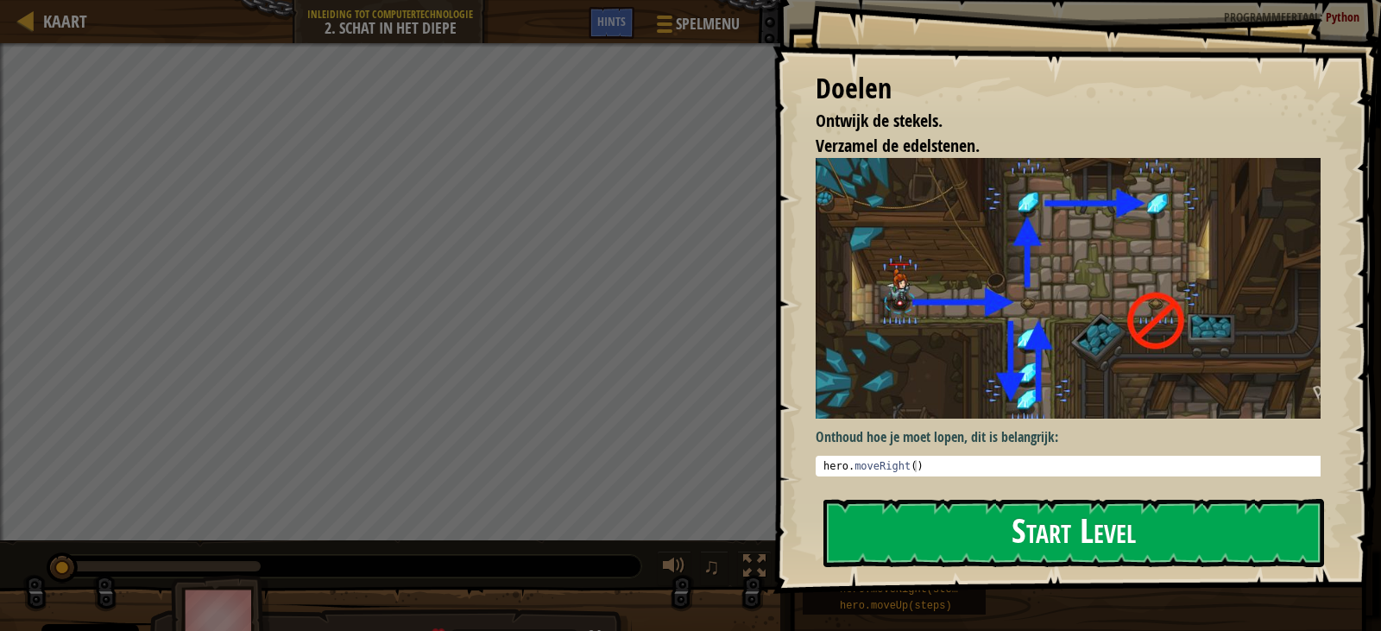
click at [1067, 555] on button "Start Level" at bounding box center [1073, 533] width 501 height 68
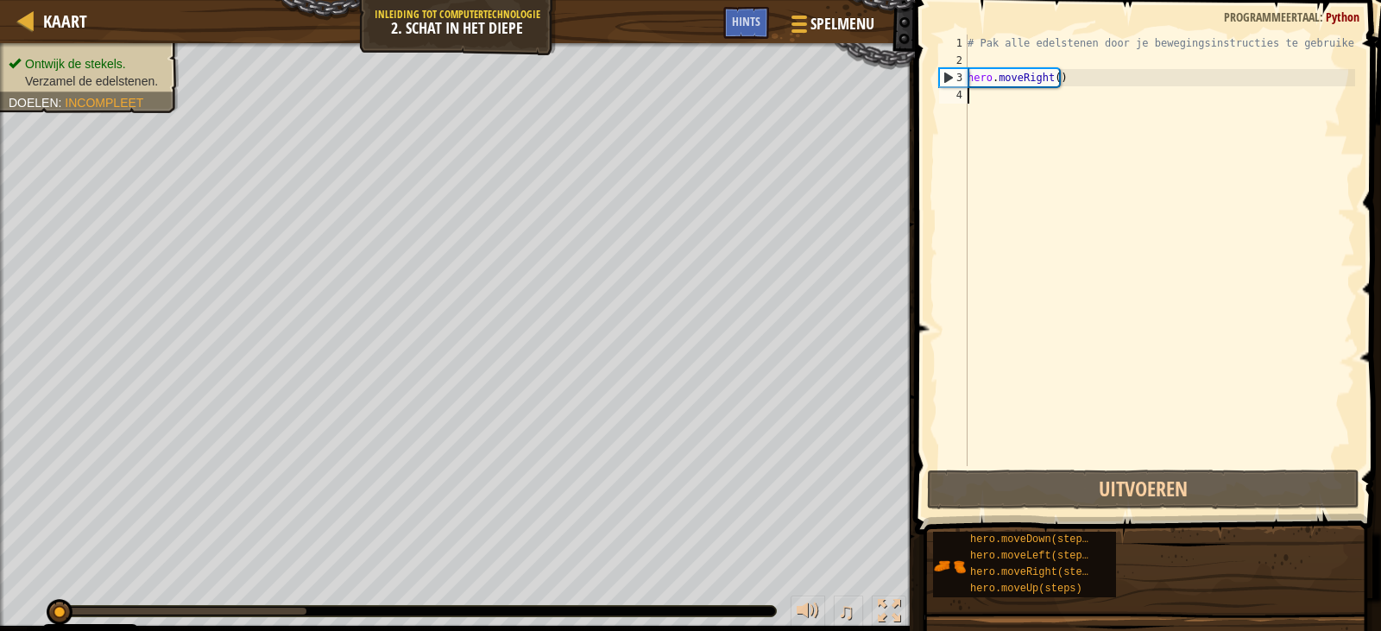
click at [972, 99] on div "# Pak alle edelstenen door je bewegingsinstructies te gebruiken. hero . moveRig…" at bounding box center [1159, 268] width 391 height 466
type textarea "h"
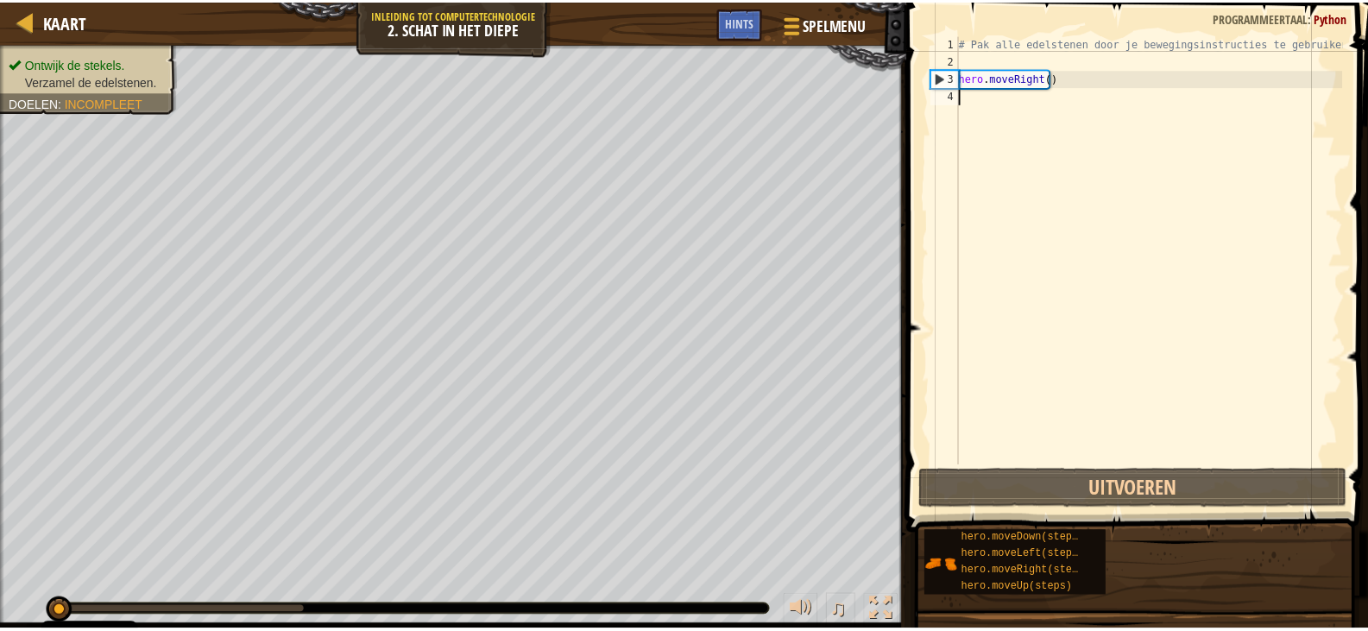
scroll to position [8, 0]
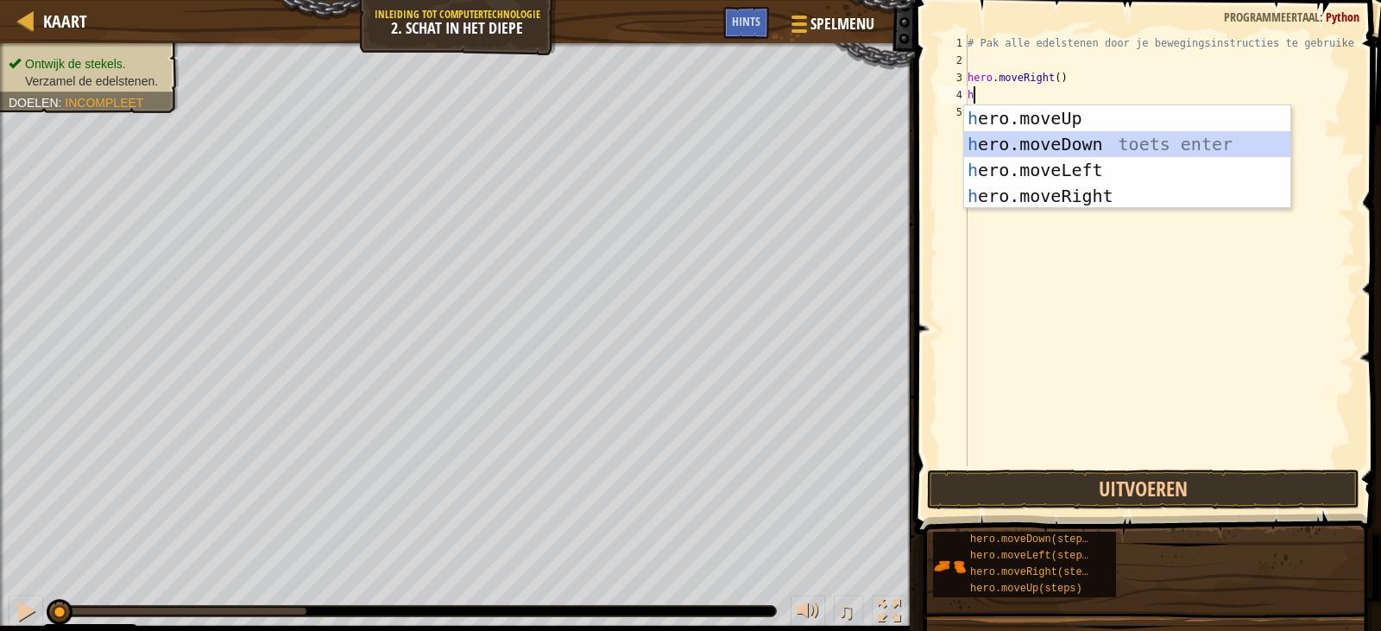
click at [1055, 135] on div "h ero.moveUp toets enter h ero.moveDown toets enter h ero.moveLeft toets enter …" at bounding box center [1127, 182] width 326 height 155
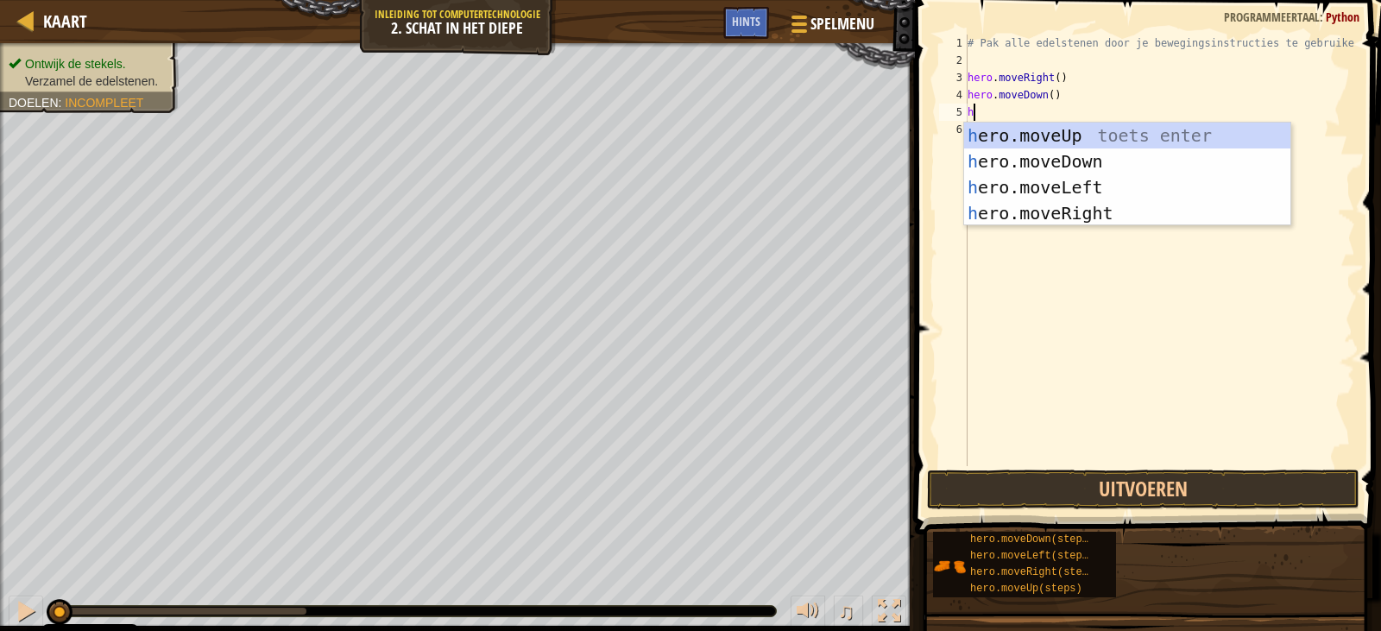
click at [969, 112] on div "# Pak alle edelstenen door je bewegingsinstructies te gebruiken. hero . moveRig…" at bounding box center [1159, 268] width 391 height 466
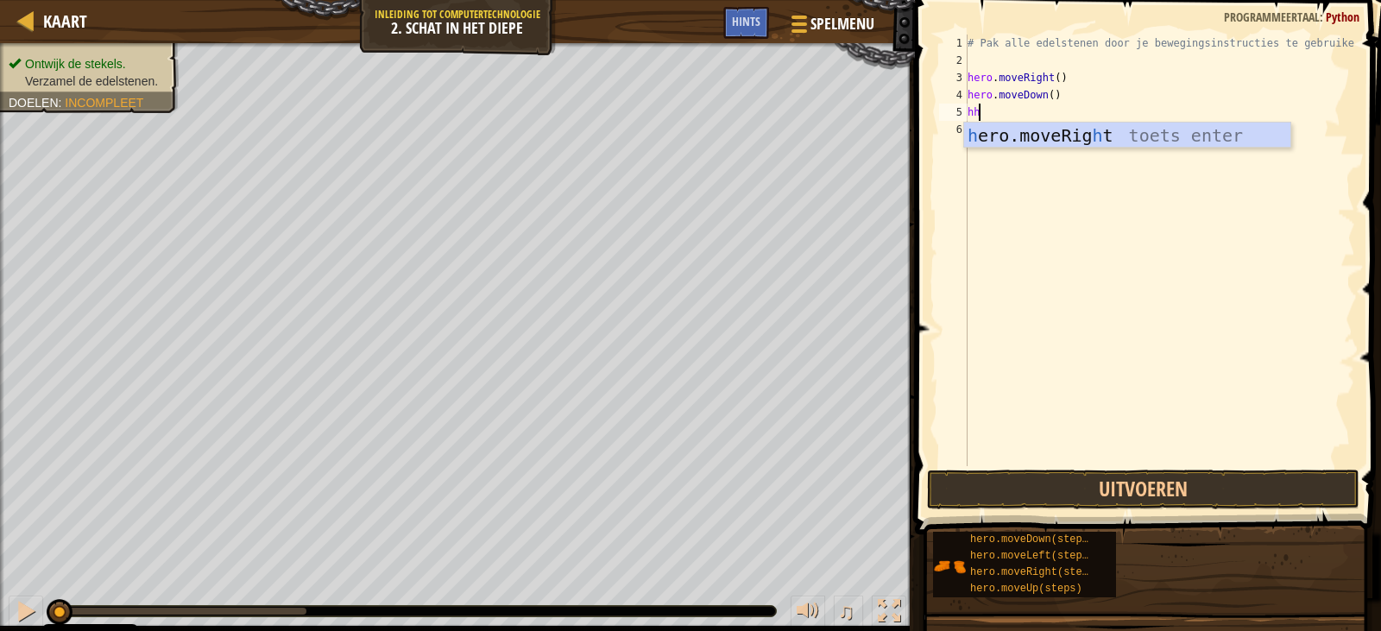
type textarea "h"
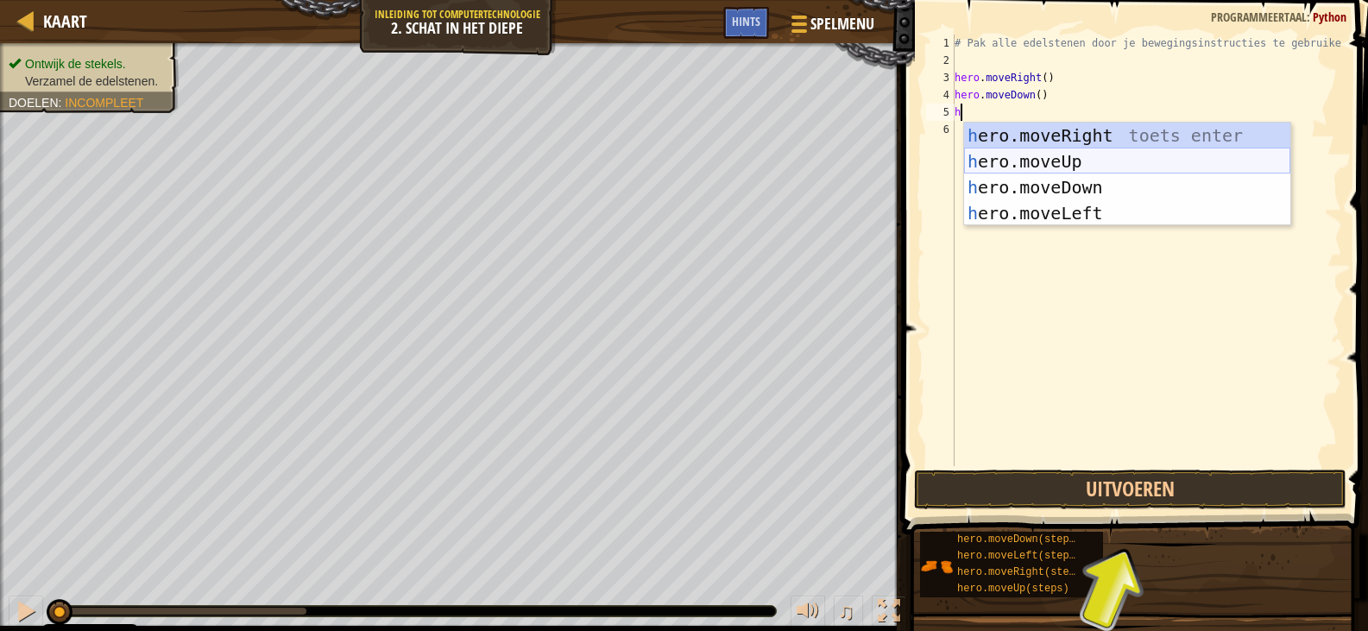
click at [1027, 161] on div "h ero.moveRight toets enter h ero.moveUp toets enter h ero.moveDown toets enter…" at bounding box center [1127, 200] width 326 height 155
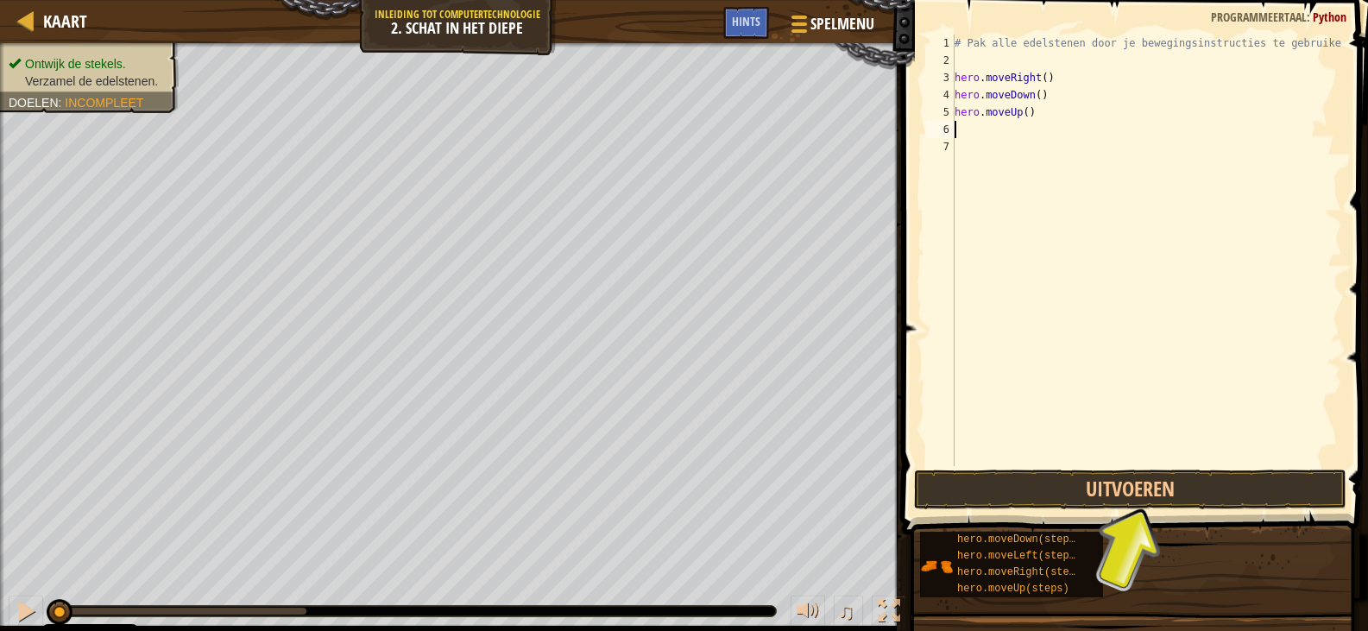
click at [966, 129] on div "# Pak alle edelstenen door je bewegingsinstructies te gebruiken. hero . moveRig…" at bounding box center [1146, 268] width 391 height 466
click at [1023, 111] on div "# Pak alle edelstenen door je bewegingsinstructies te gebruiken. hero . moveRig…" at bounding box center [1146, 268] width 391 height 466
type textarea "hero.moveUp(2)"
click at [954, 128] on div "6" at bounding box center [940, 129] width 28 height 17
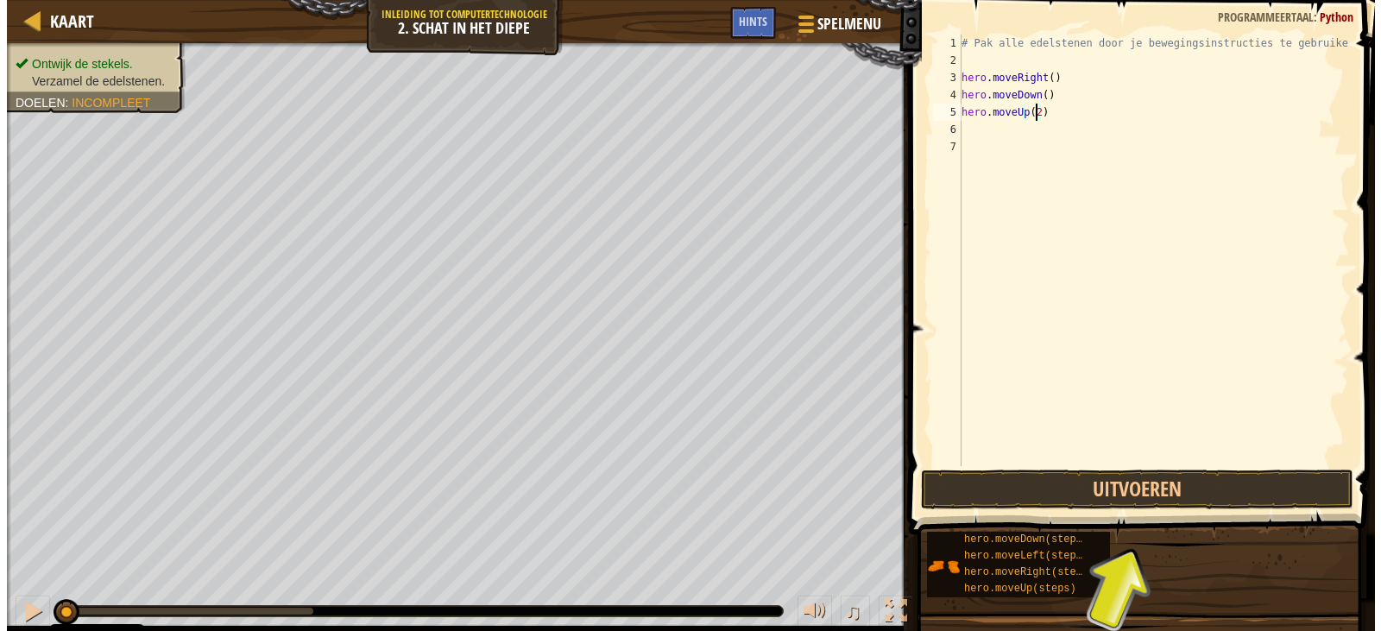
scroll to position [8, 0]
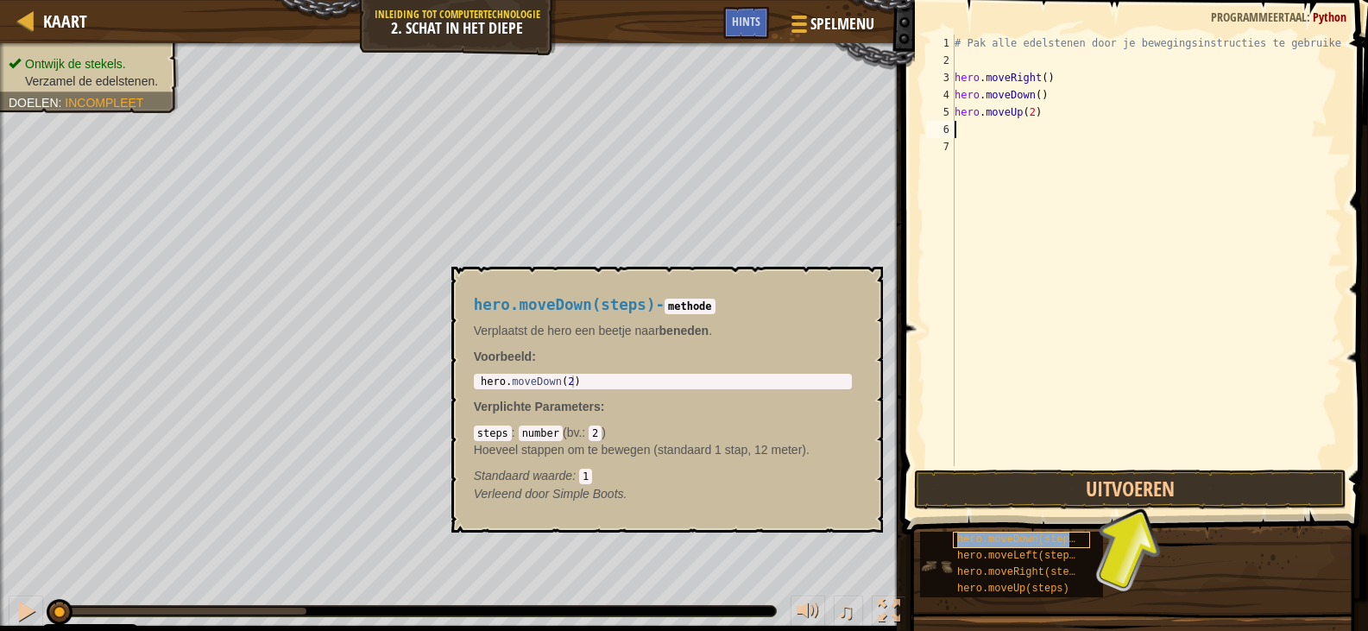
click at [983, 538] on span "hero.moveDown(steps)" at bounding box center [1019, 539] width 124 height 12
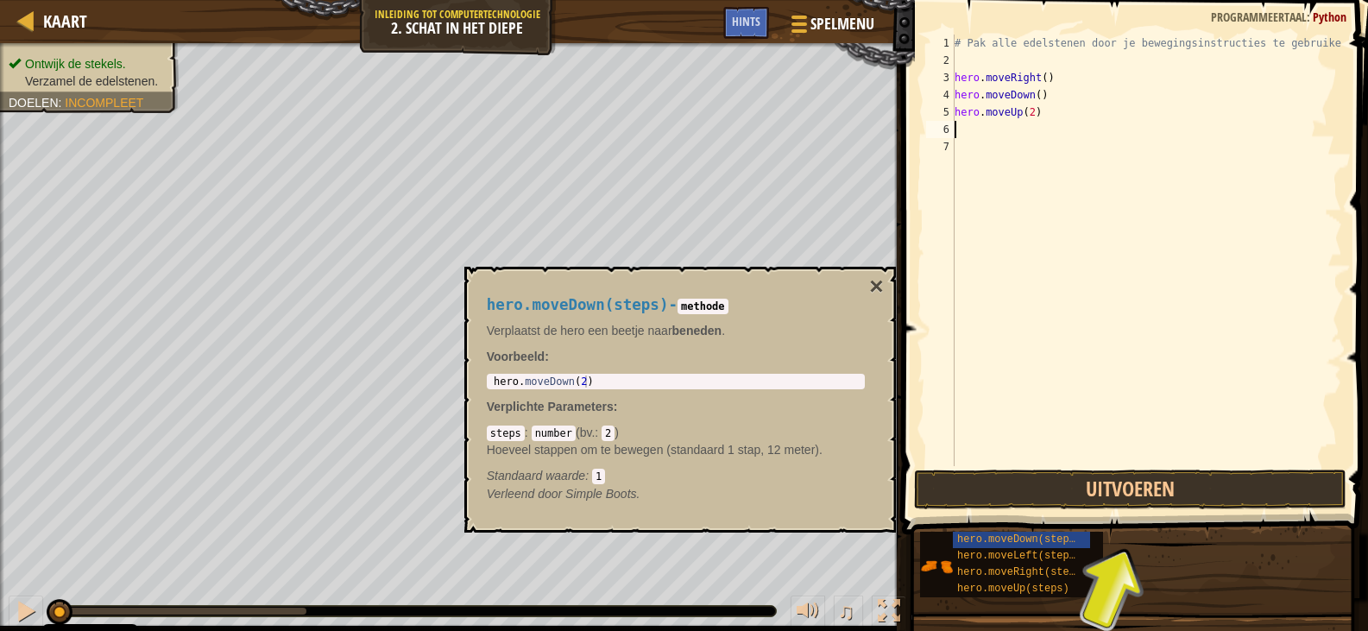
type textarea "hero.moveDown(2)"
click at [716, 386] on div "hero . moveDown ( 2 )" at bounding box center [675, 393] width 371 height 36
click at [684, 384] on div "hero . moveDown ( 2 )" at bounding box center [675, 393] width 371 height 36
click at [876, 285] on button "×" at bounding box center [876, 286] width 14 height 24
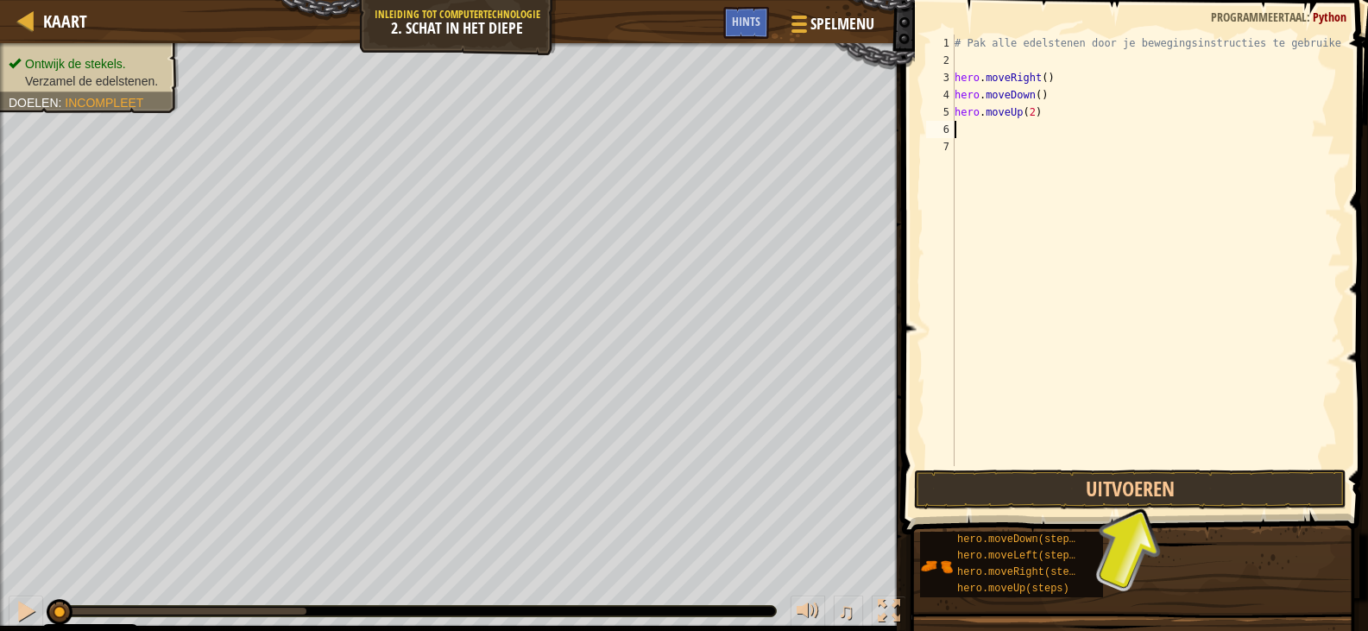
click at [959, 133] on div "1 2 3 4 5 6 7 # Pak alle edelstenen door je bewegingsinstructies te gebruiken. …" at bounding box center [1131, 250] width 419 height 431
type textarea "h"
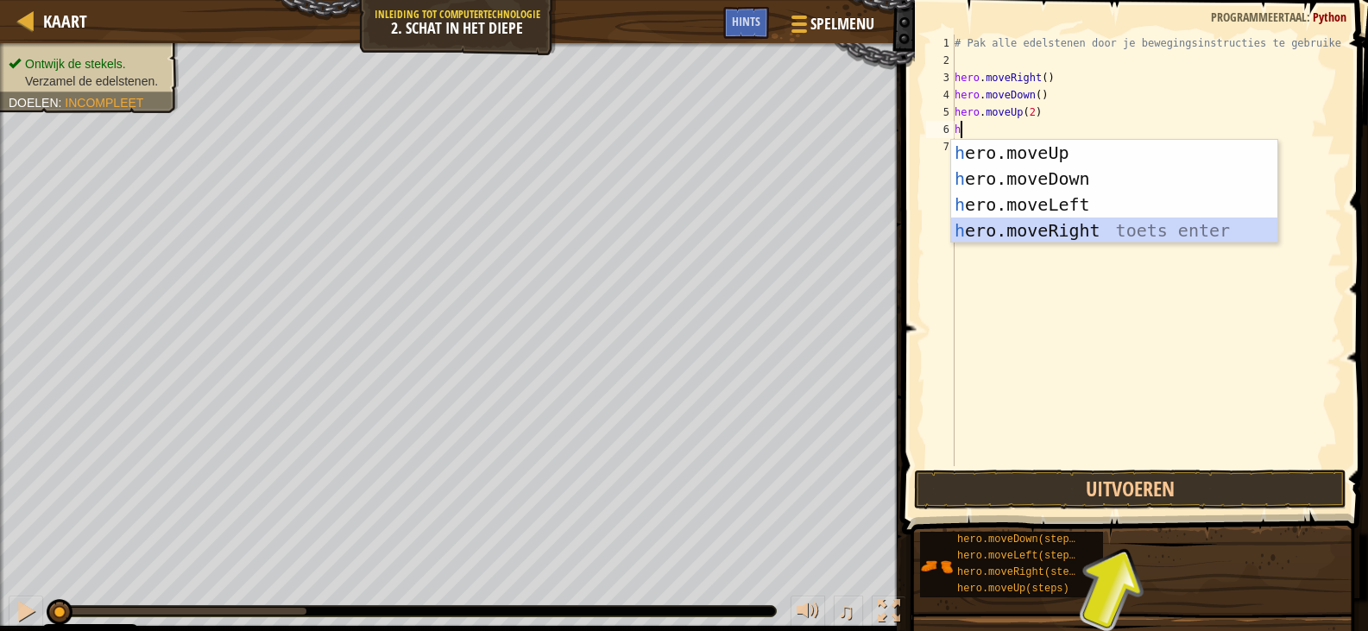
click at [1072, 226] on div "h ero.moveUp toets enter h ero.moveDown toets enter h ero.moveLeft toets enter …" at bounding box center [1114, 217] width 326 height 155
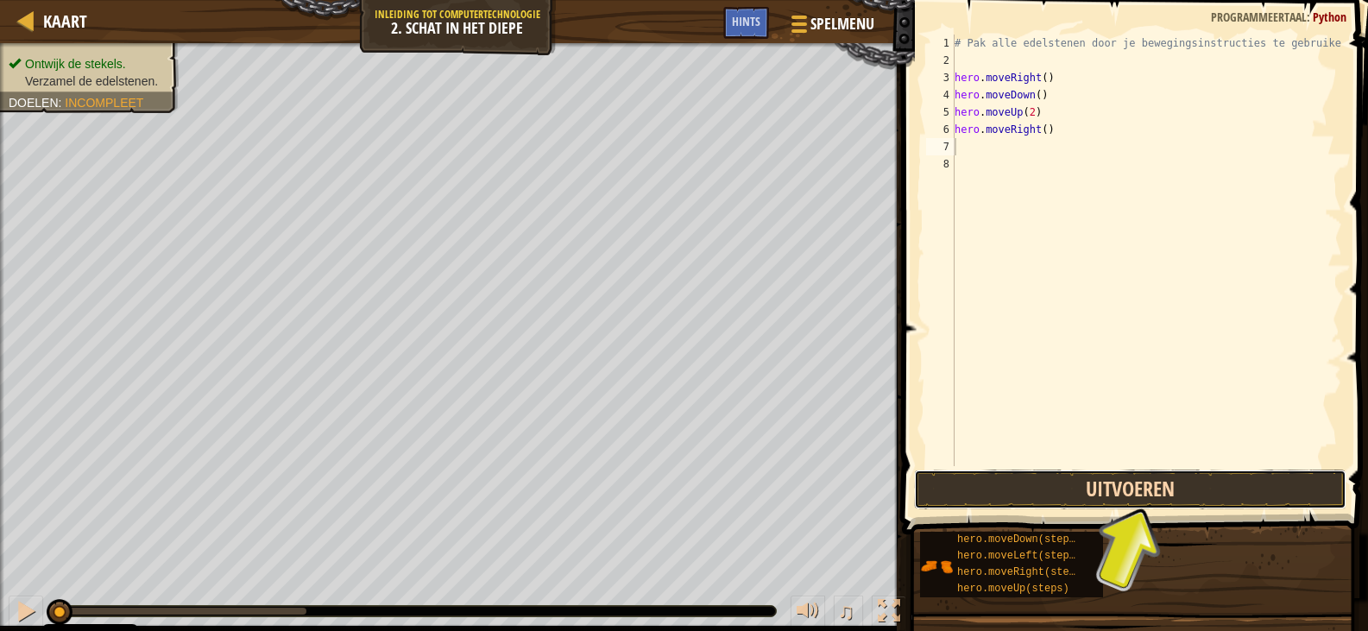
click at [1167, 478] on button "Uitvoeren" at bounding box center [1130, 489] width 432 height 40
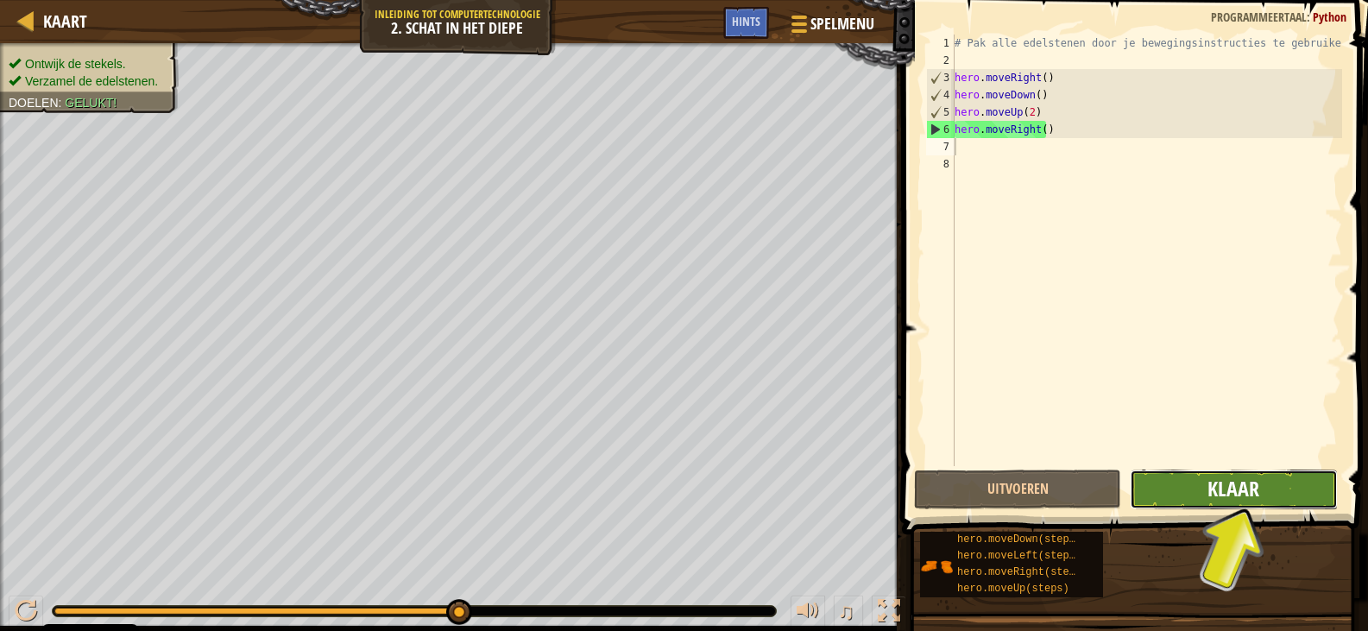
click at [1211, 492] on span "Klaar" at bounding box center [1233, 489] width 52 height 28
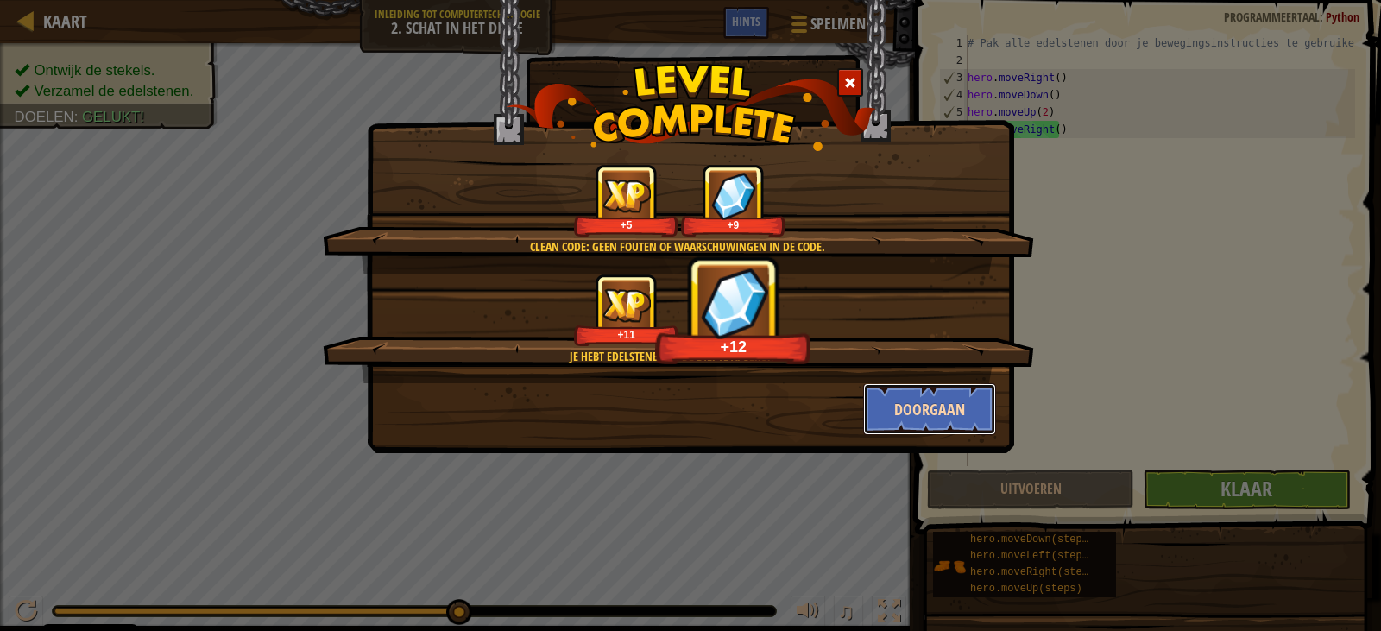
click at [924, 417] on button "Doorgaan" at bounding box center [930, 409] width 134 height 52
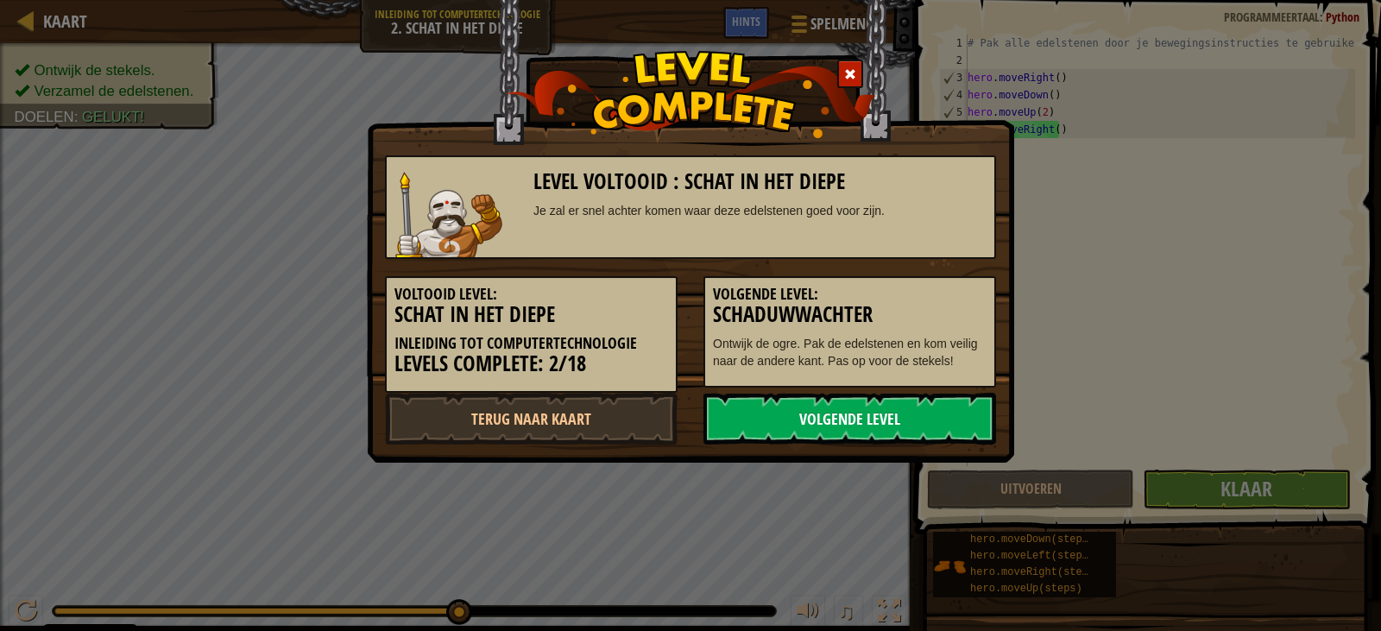
click at [885, 414] on link "Volgende Level" at bounding box center [849, 419] width 293 height 52
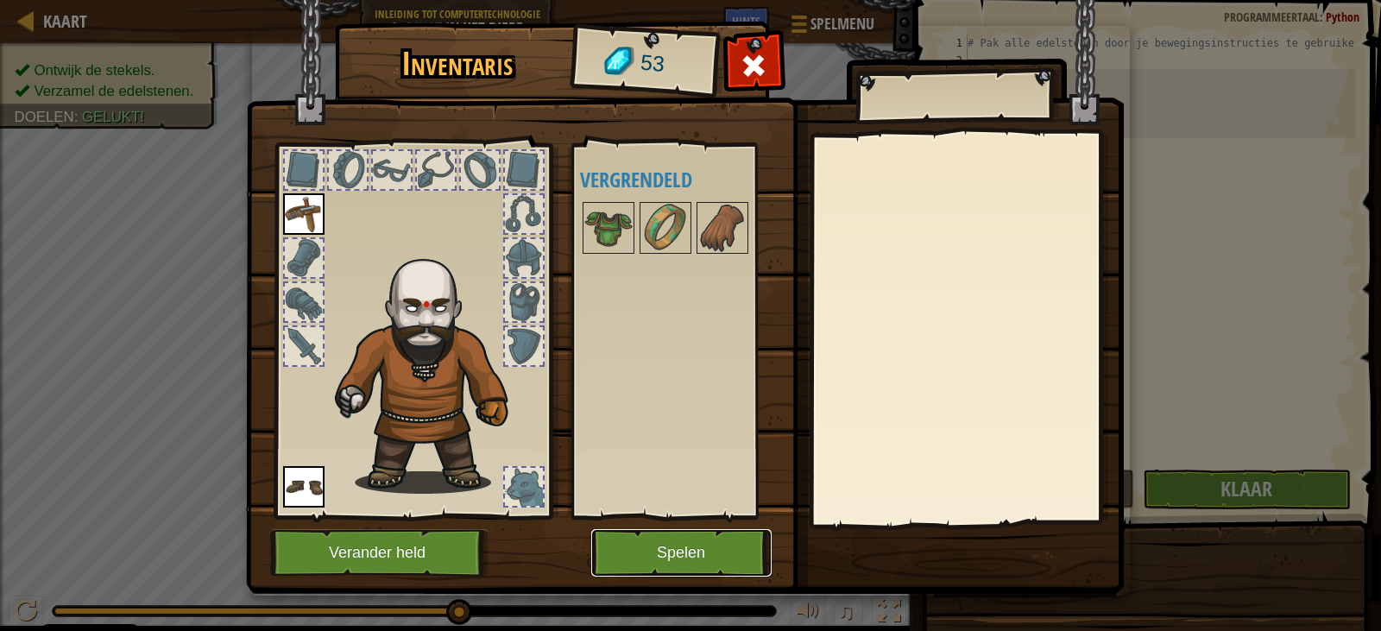
click at [710, 553] on button "Spelen" at bounding box center [681, 552] width 180 height 47
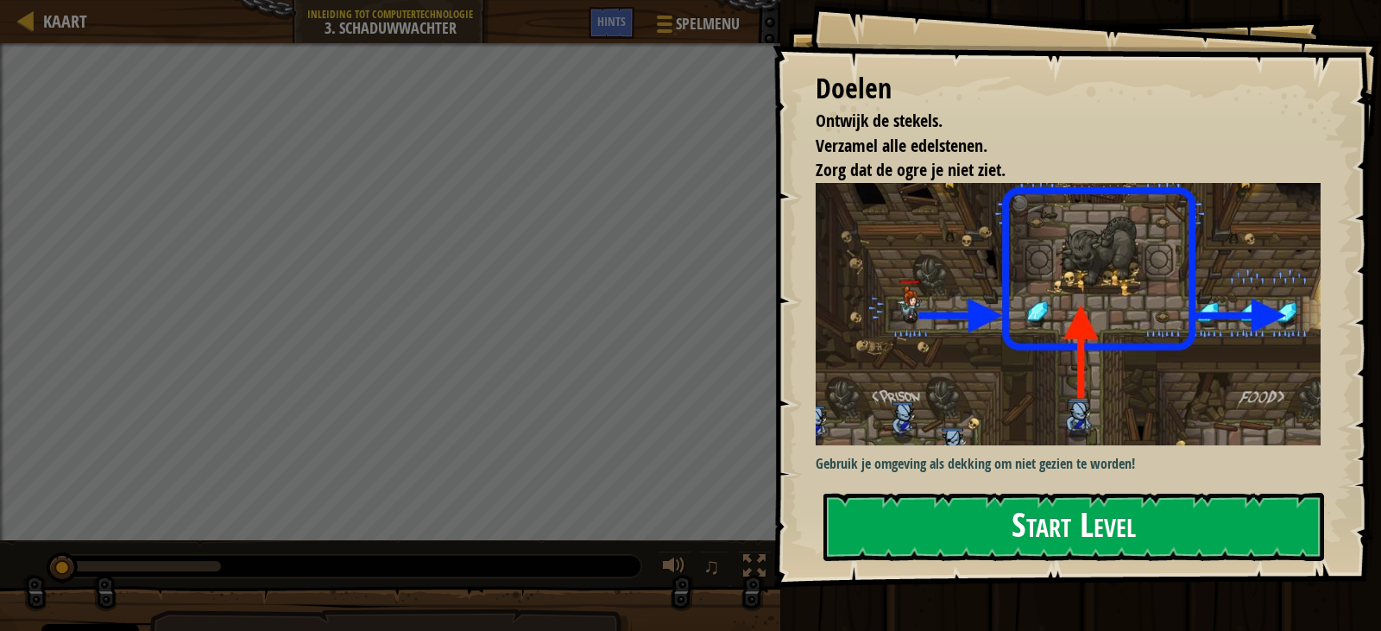
click at [996, 533] on button "Start Level" at bounding box center [1073, 527] width 501 height 68
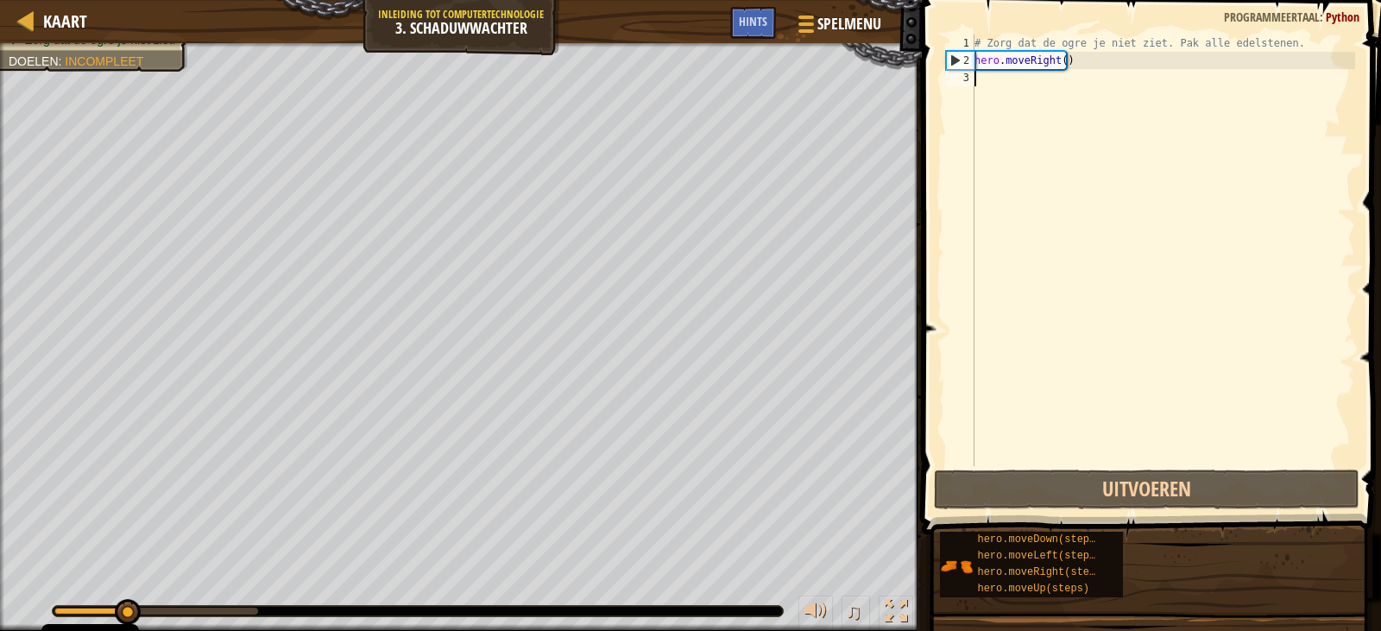
click at [982, 87] on div "# Zorg dat de ogre je niet ziet. Pak alle edelstenen. hero . moveRight ( )" at bounding box center [1163, 268] width 384 height 466
click at [988, 77] on div "# Zorg dat de ogre je niet ziet. Pak alle edelstenen. hero . moveRight ( )" at bounding box center [1163, 268] width 384 height 466
type textarea "h"
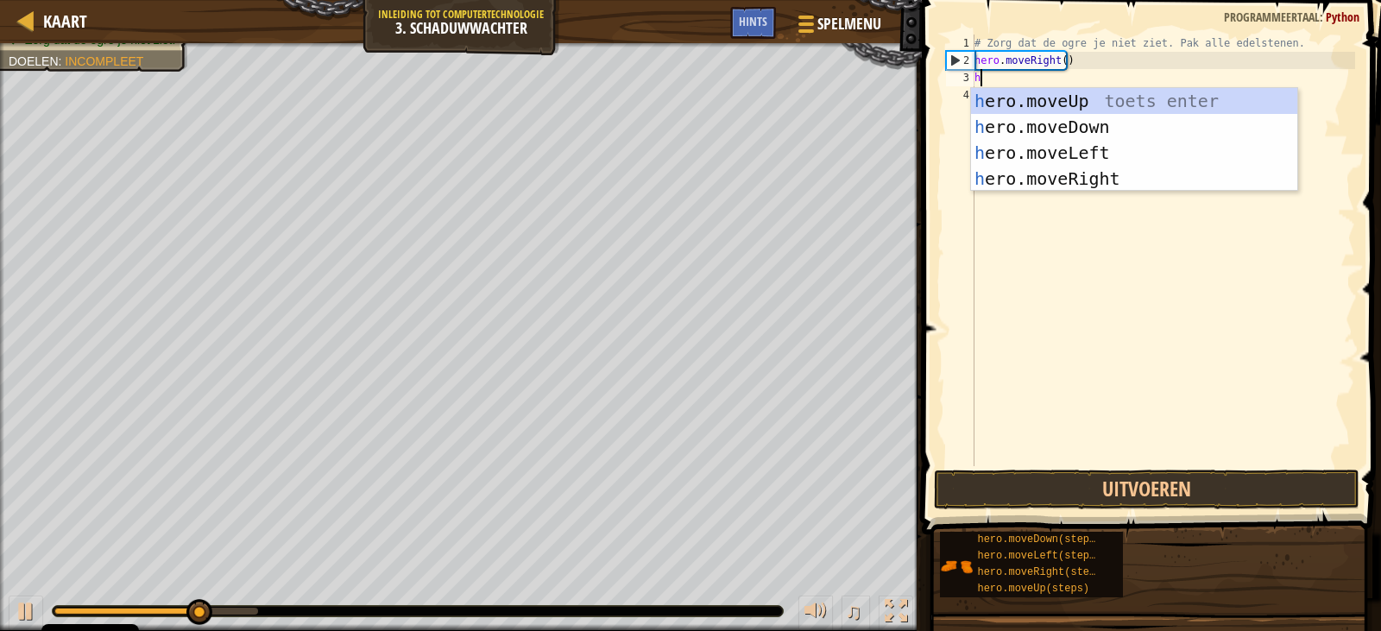
scroll to position [8, 0]
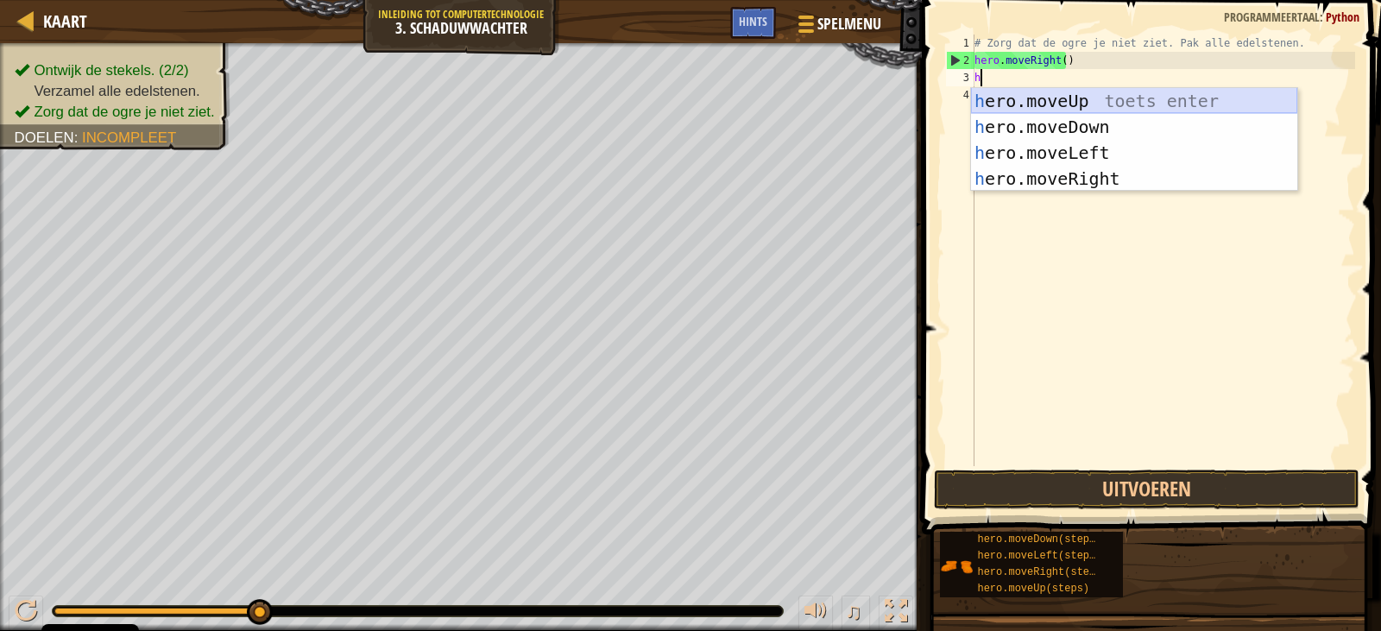
click at [1067, 91] on div "h ero.moveUp toets enter h ero.moveDown toets enter h ero.moveLeft toets enter …" at bounding box center [1134, 165] width 326 height 155
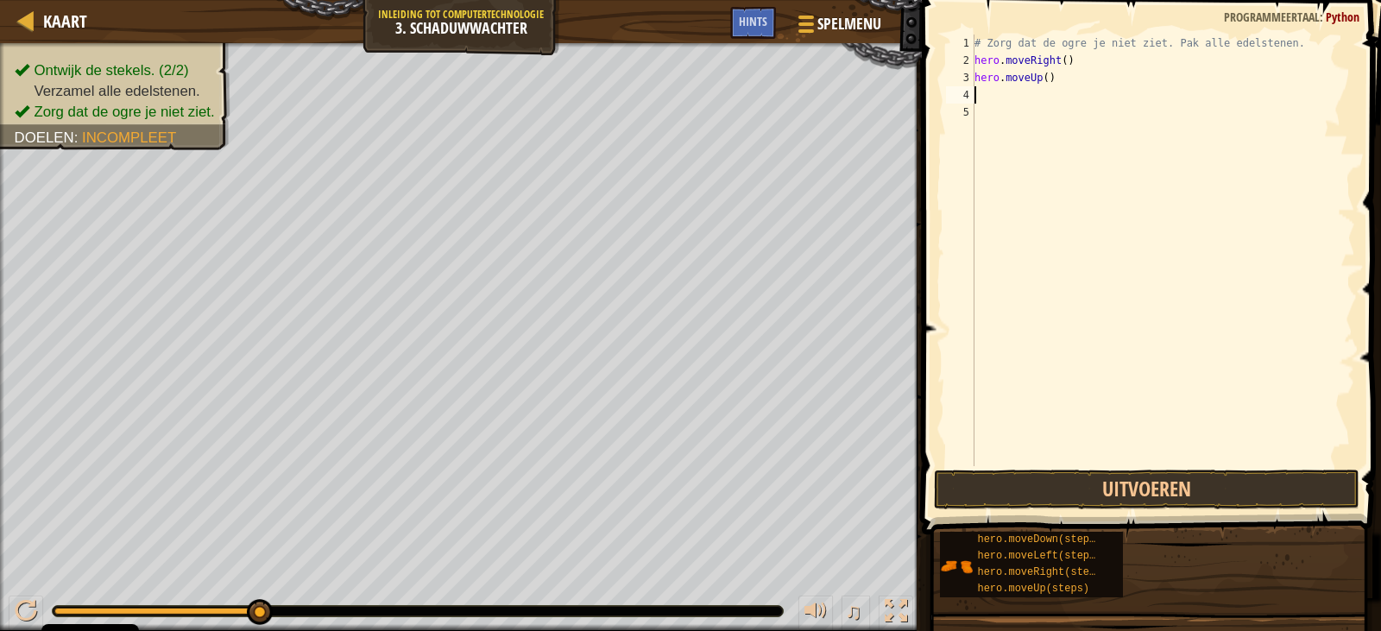
type textarea "h"
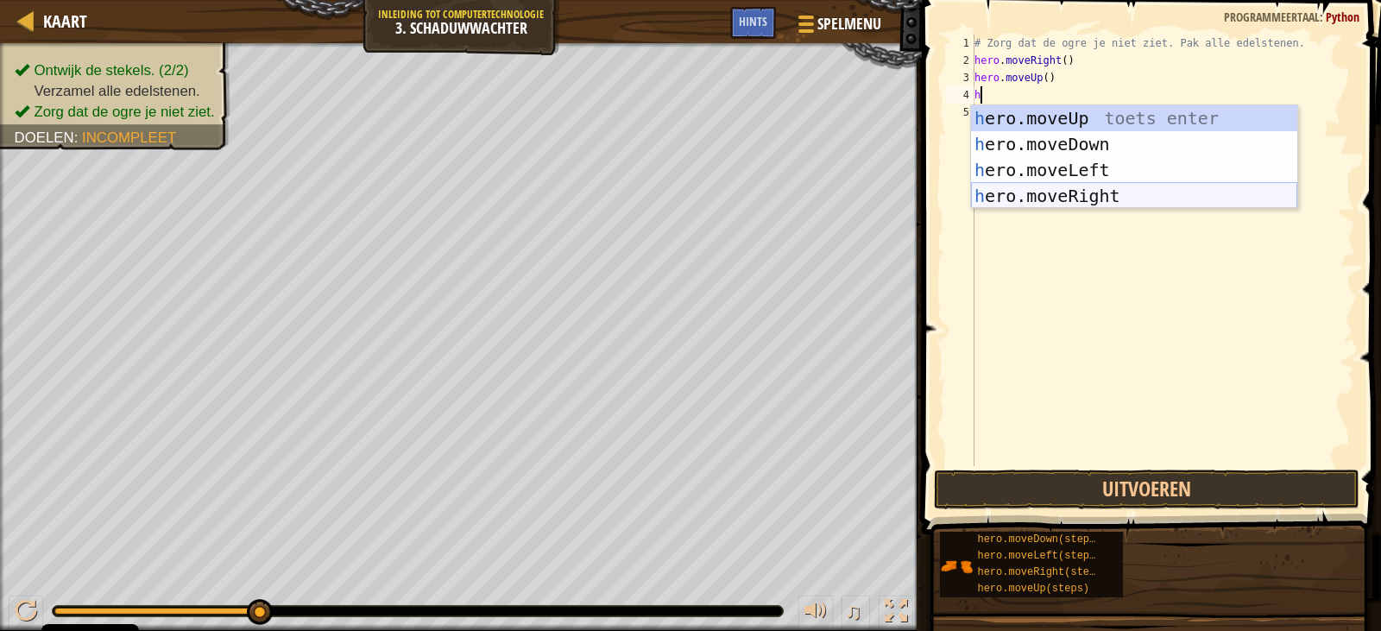
click at [1111, 196] on div "h ero.moveUp toets enter h ero.moveDown toets enter h ero.moveLeft toets enter …" at bounding box center [1134, 182] width 326 height 155
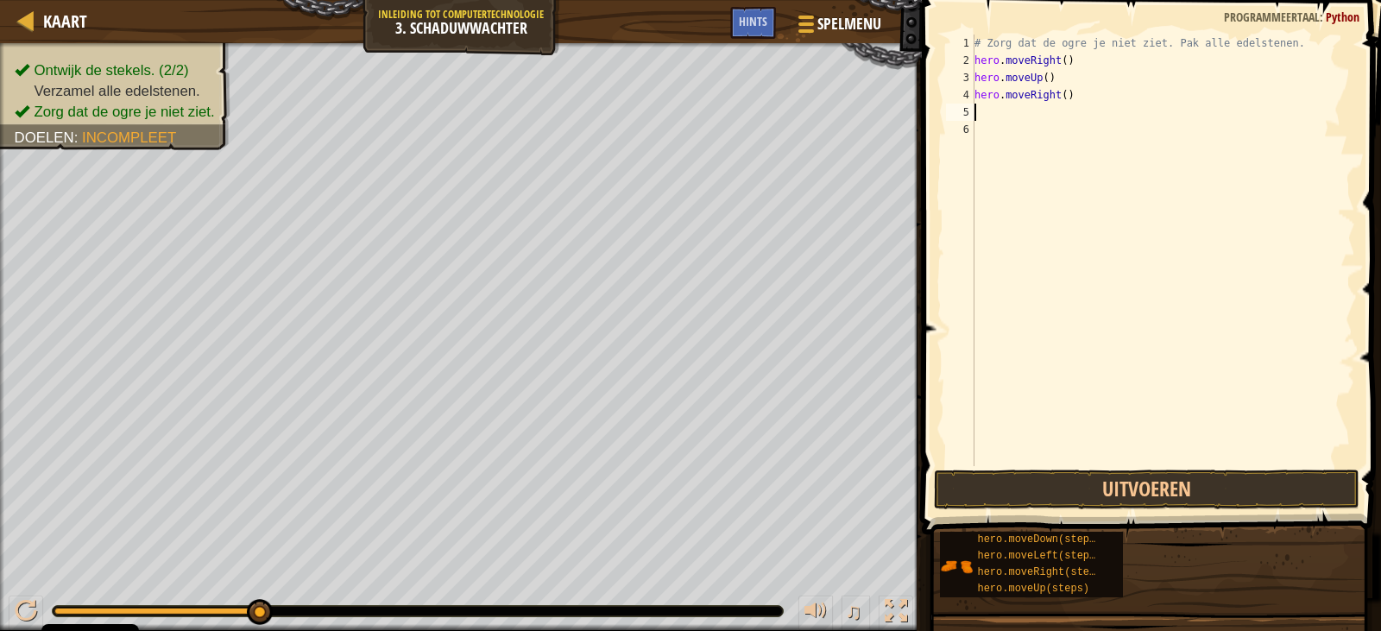
type textarea "h"
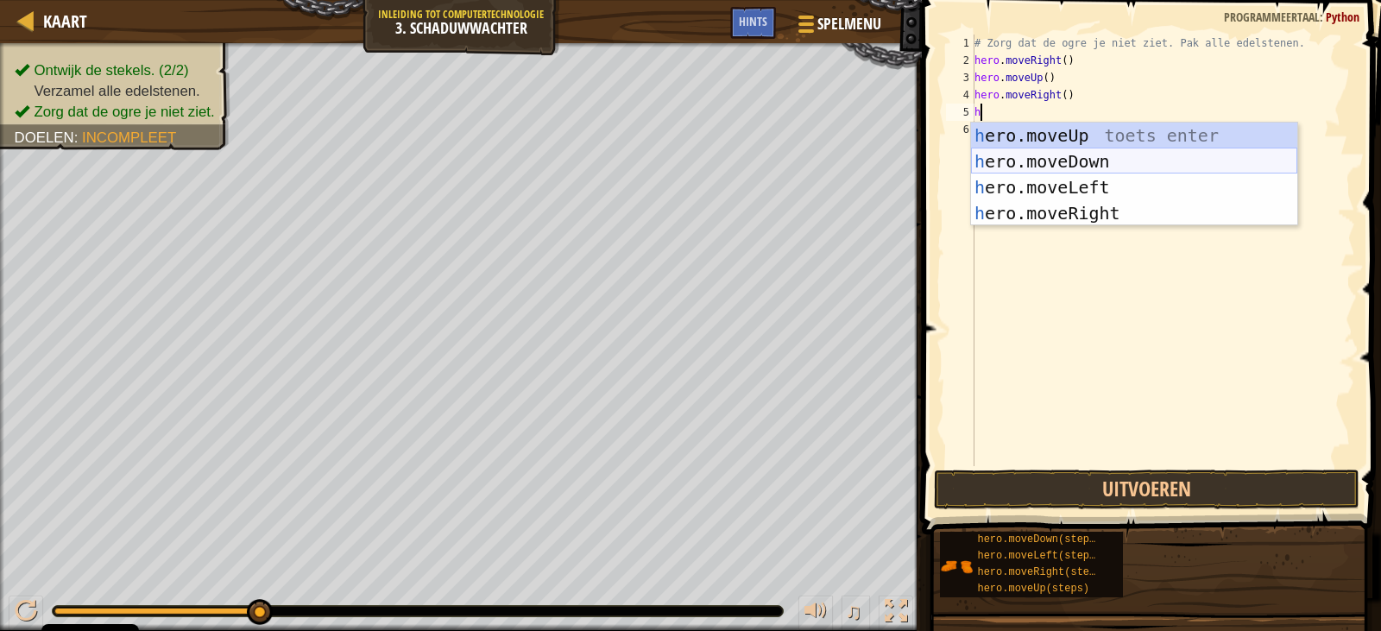
click at [1068, 154] on div "h ero.moveUp toets enter h ero.moveDown toets enter h ero.moveLeft toets enter …" at bounding box center [1134, 200] width 326 height 155
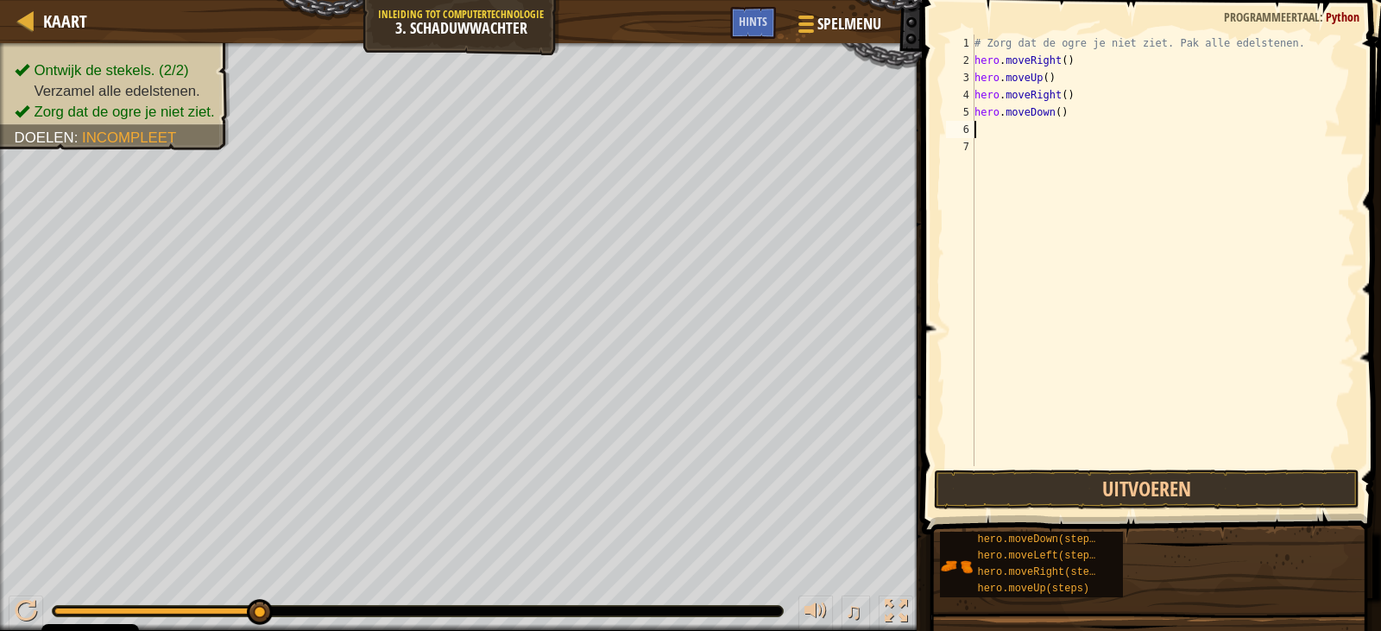
type textarea "h"
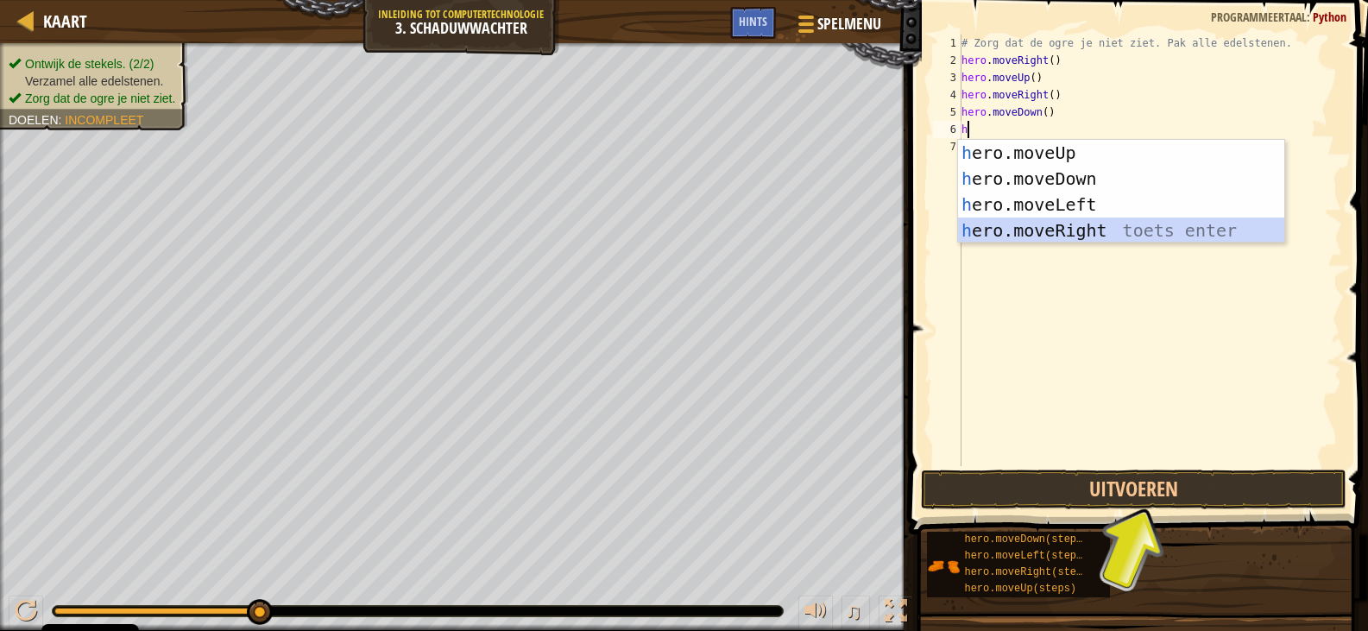
click at [1060, 232] on div "h ero.moveUp toets enter h ero.moveDown toets enter h ero.moveLeft toets enter …" at bounding box center [1121, 217] width 326 height 155
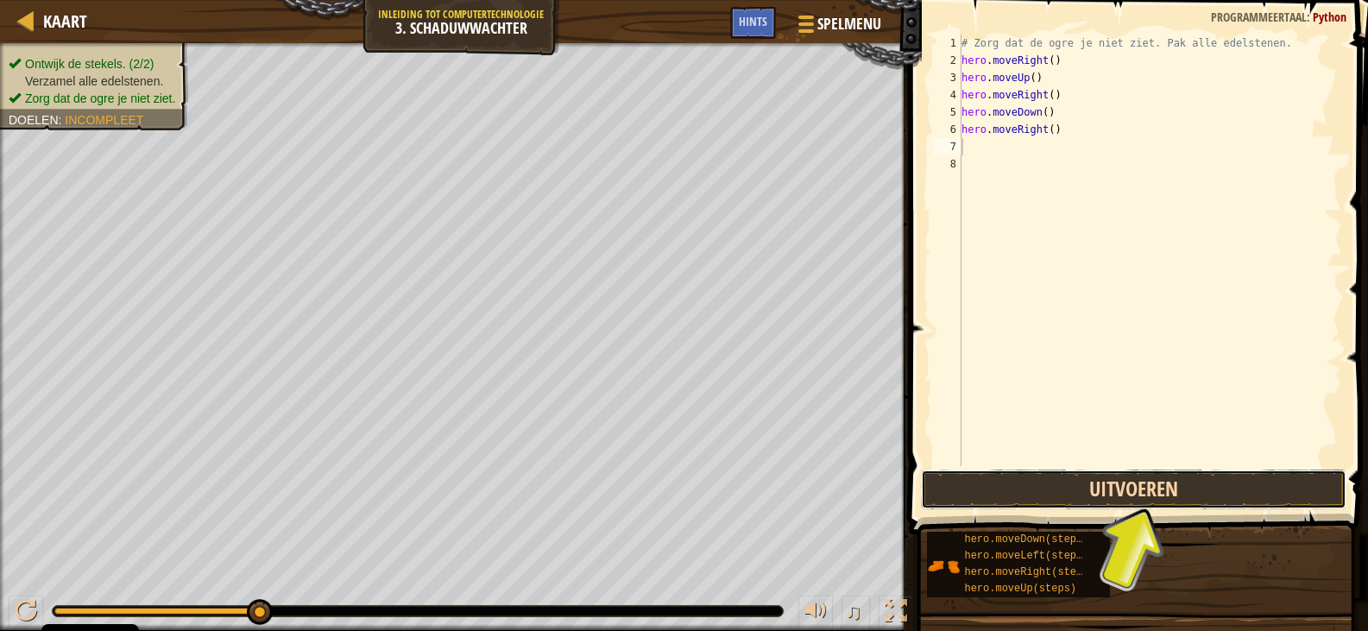
click at [1168, 481] on button "Uitvoeren" at bounding box center [1133, 489] width 425 height 40
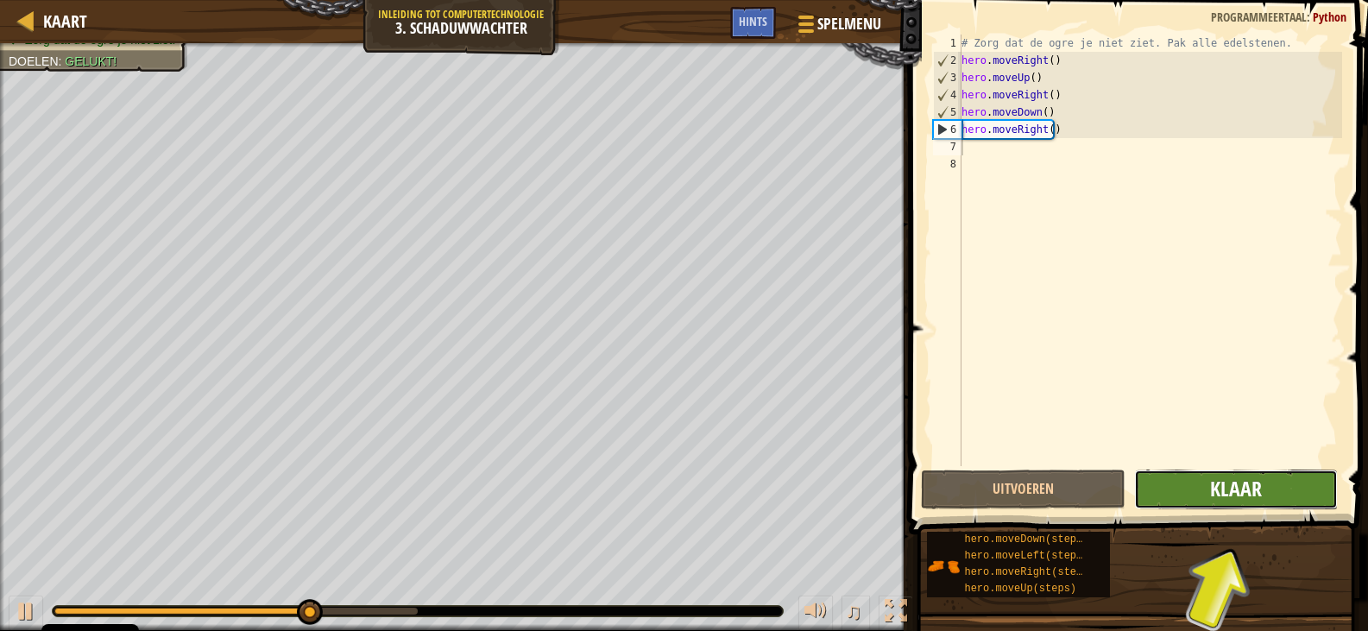
click at [1228, 492] on span "Klaar" at bounding box center [1236, 489] width 52 height 28
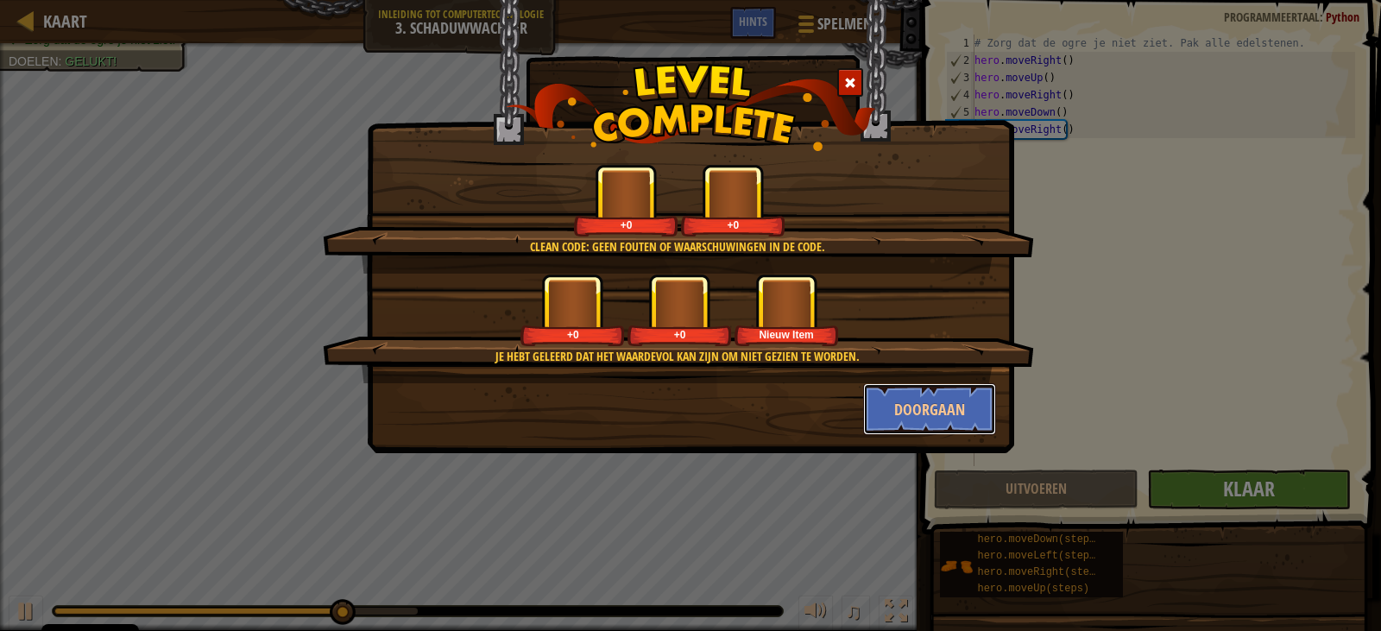
click at [911, 415] on button "Doorgaan" at bounding box center [930, 409] width 134 height 52
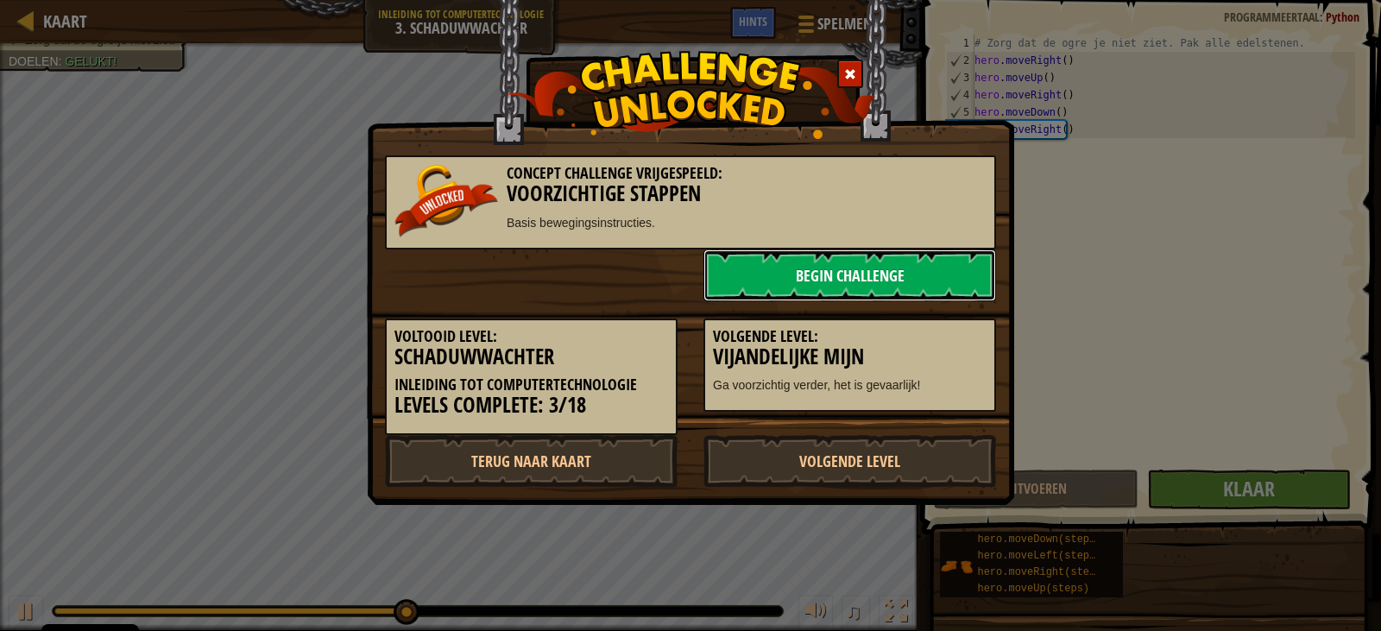
click at [870, 277] on link "Begin Challenge" at bounding box center [849, 275] width 293 height 52
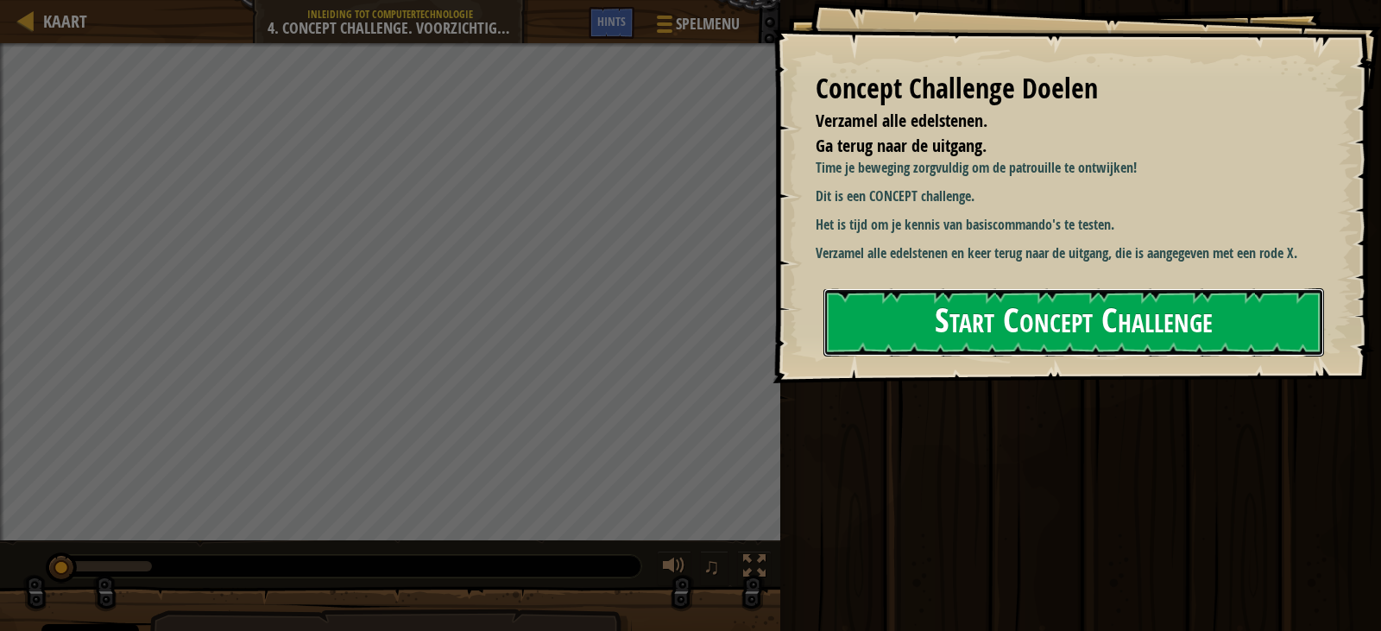
click at [1137, 297] on button "Start Concept Challenge" at bounding box center [1073, 322] width 501 height 68
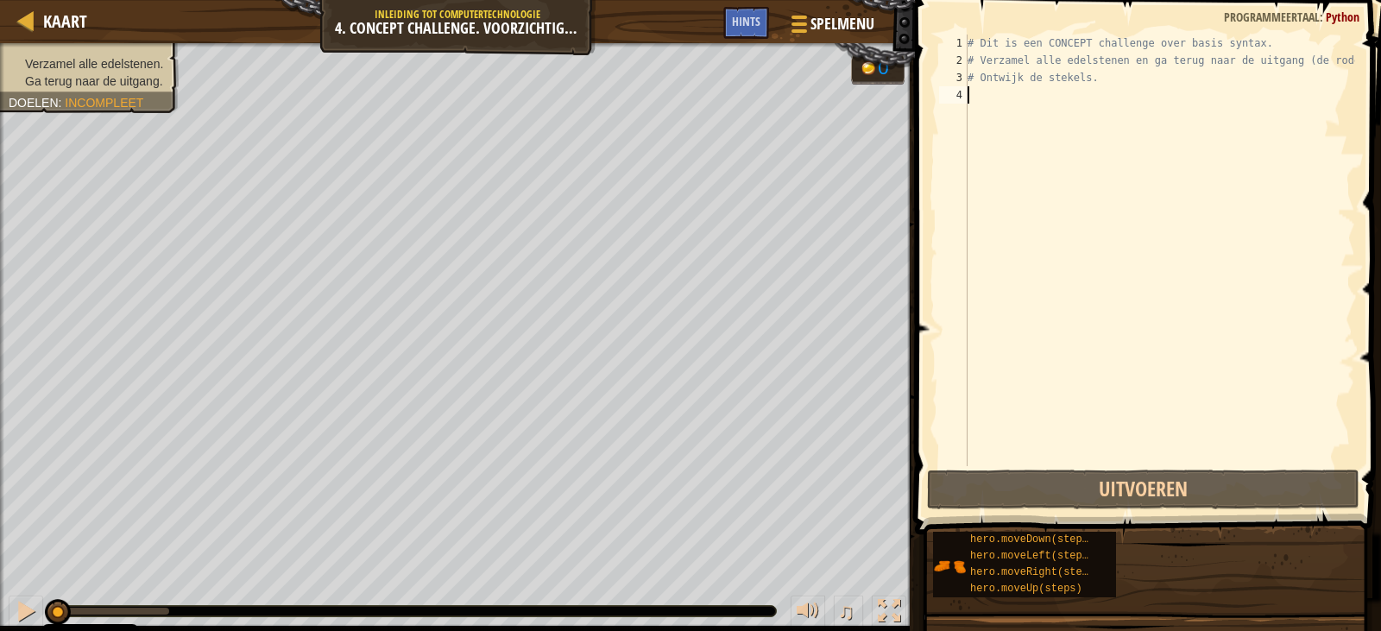
click at [989, 95] on div "# Dit is een CONCEPT challenge over basis syntax. # Verzamel alle edelstenen en…" at bounding box center [1159, 268] width 391 height 466
type textarea "h"
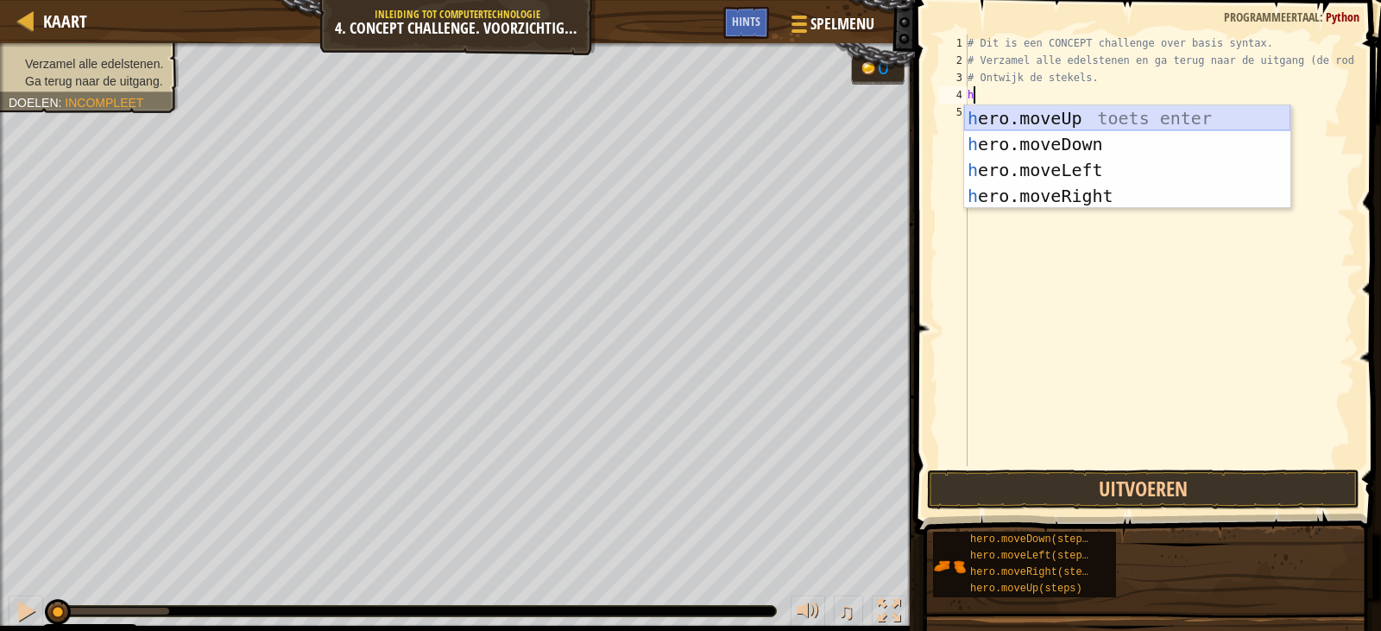
click at [1074, 112] on div "h ero.moveUp toets enter h ero.moveDown toets enter h ero.moveLeft toets enter …" at bounding box center [1127, 182] width 326 height 155
